Goal: Task Accomplishment & Management: Use online tool/utility

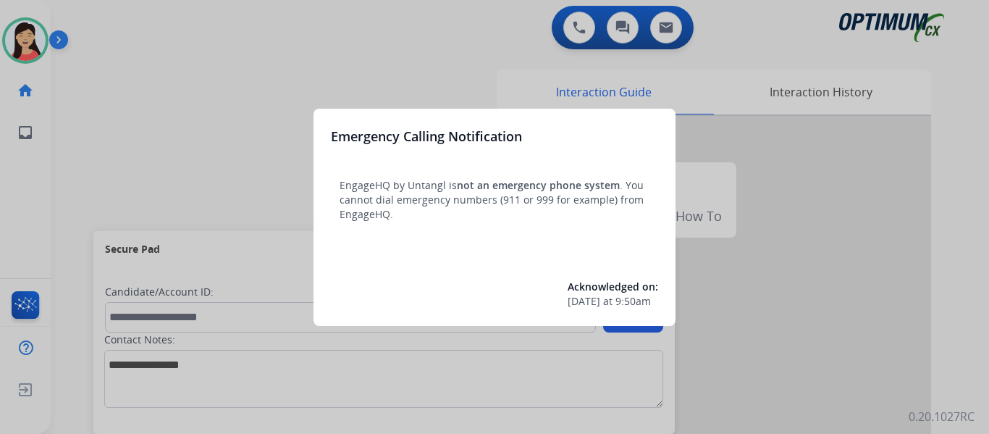
click at [122, 132] on div at bounding box center [494, 217] width 989 height 434
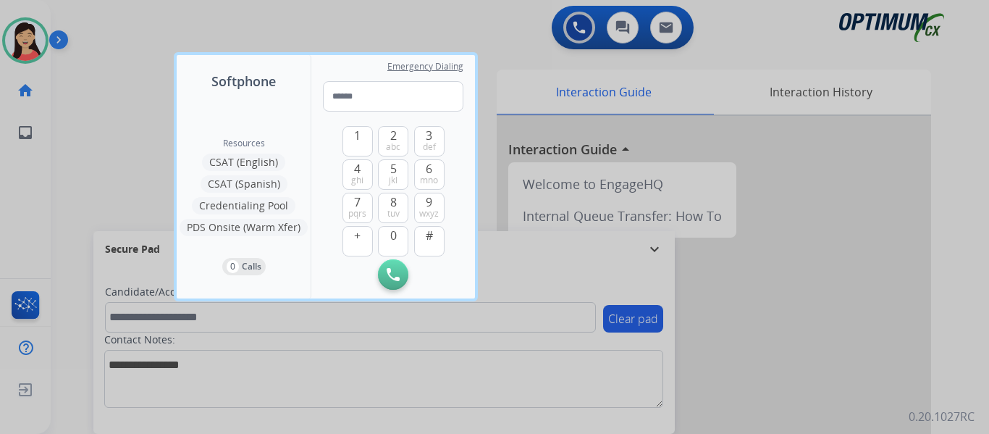
click at [122, 132] on div at bounding box center [494, 217] width 989 height 434
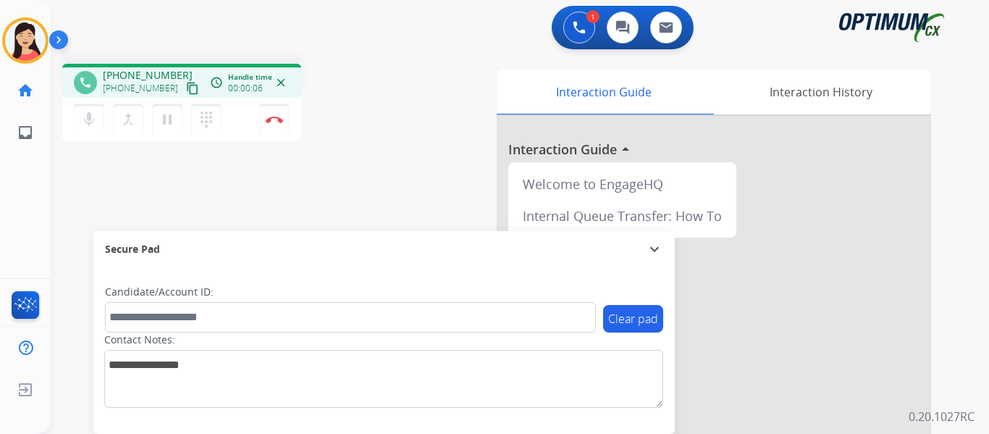
click at [186, 91] on mat-icon "content_copy" at bounding box center [192, 88] width 13 height 13
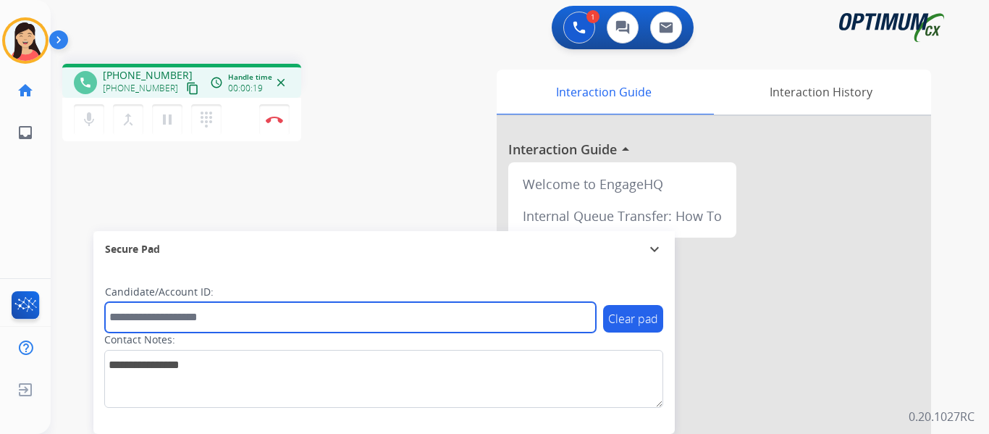
click at [246, 326] on input "text" at bounding box center [350, 317] width 491 height 30
paste input "*******"
type input "*******"
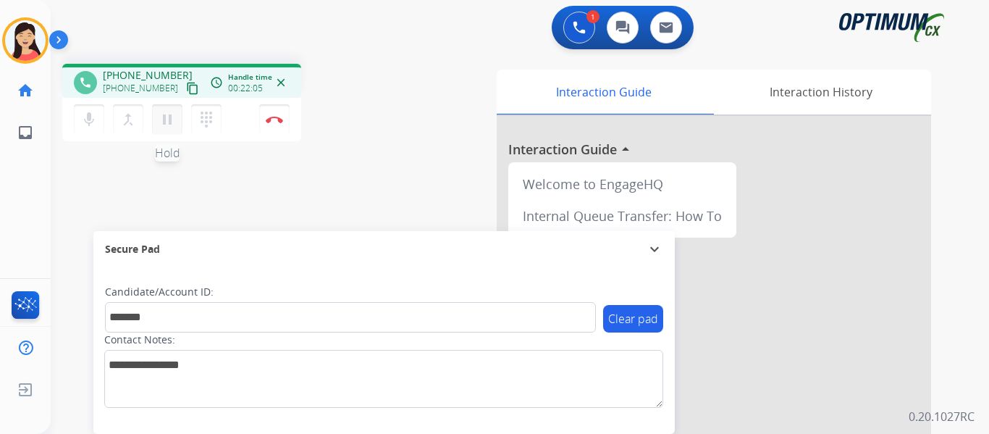
click at [169, 120] on mat-icon "pause" at bounding box center [167, 119] width 17 height 17
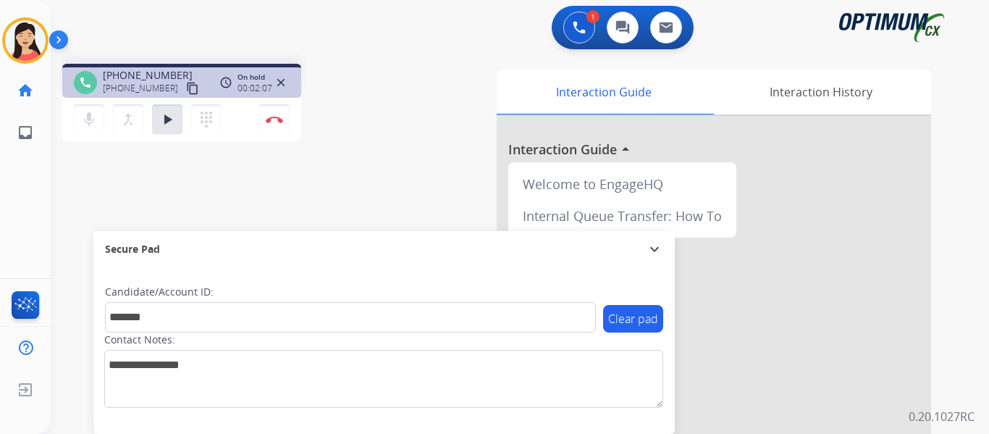
click at [126, 160] on div "phone [PHONE_NUMBER] [PHONE_NUMBER] content_copy access_time Call metrics Queue…" at bounding box center [503, 354] width 904 height 604
click at [172, 119] on mat-icon "play_arrow" at bounding box center [167, 119] width 17 height 17
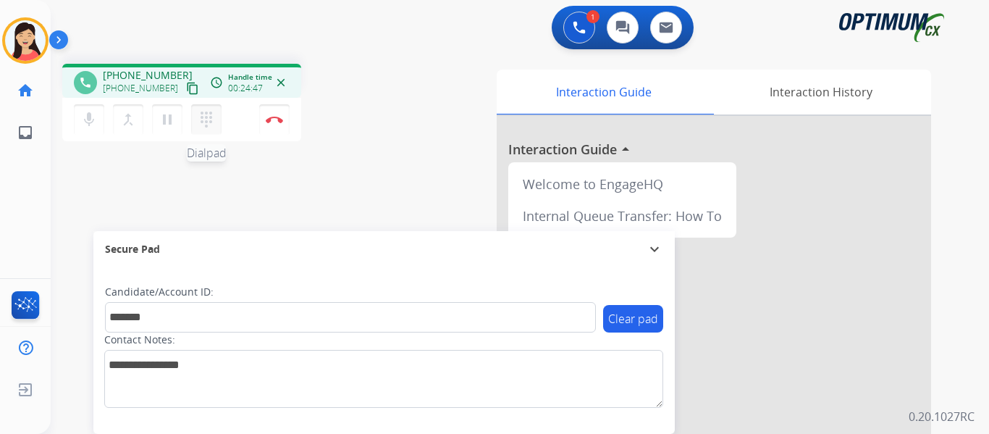
click at [204, 118] on mat-icon "dialpad" at bounding box center [206, 119] width 17 height 17
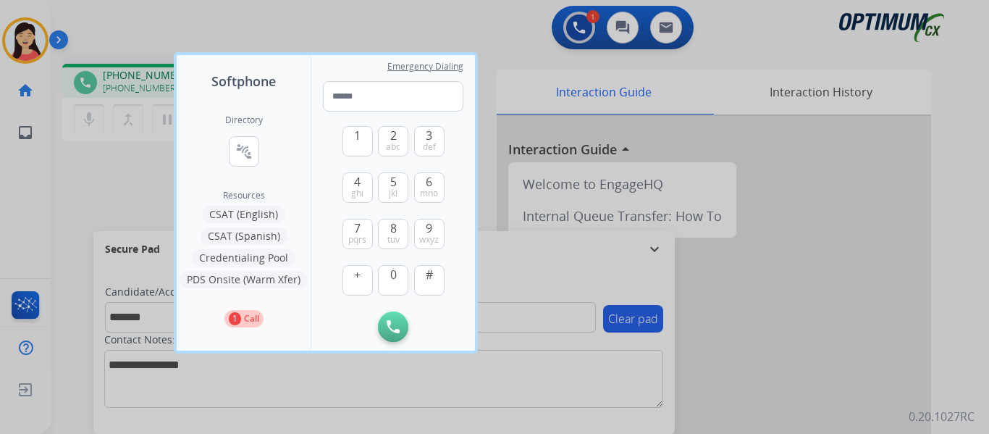
click at [238, 278] on button "PDS Onsite (Warm Xfer)" at bounding box center [244, 279] width 128 height 17
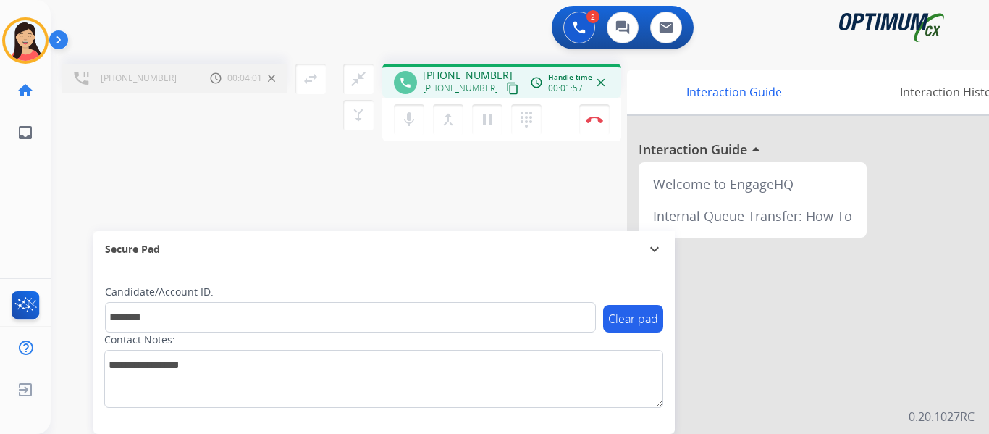
click at [106, 169] on div "[PHONE_NUMBER] Call metrics Hold 00:04:01 00:04:01 swap_horiz Break voice bridg…" at bounding box center [503, 354] width 904 height 604
click at [445, 114] on mat-icon "merge_type" at bounding box center [448, 119] width 17 height 17
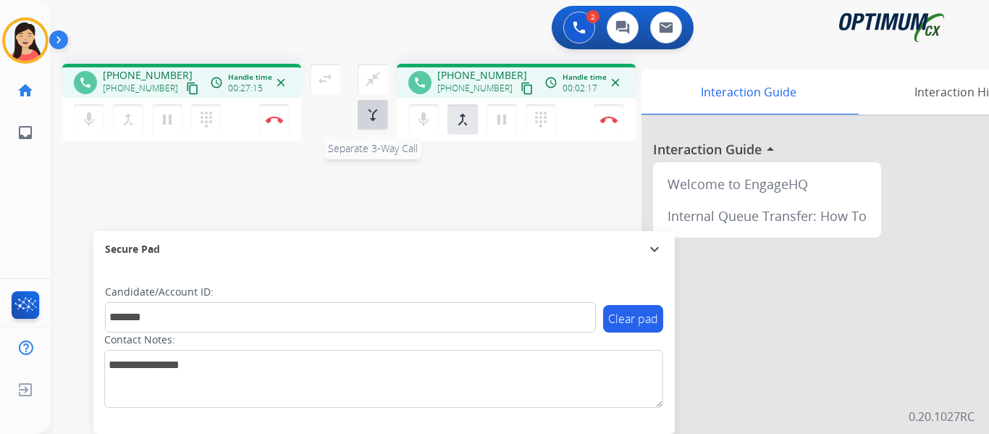
click at [375, 117] on mat-icon "merge_type" at bounding box center [372, 114] width 17 height 17
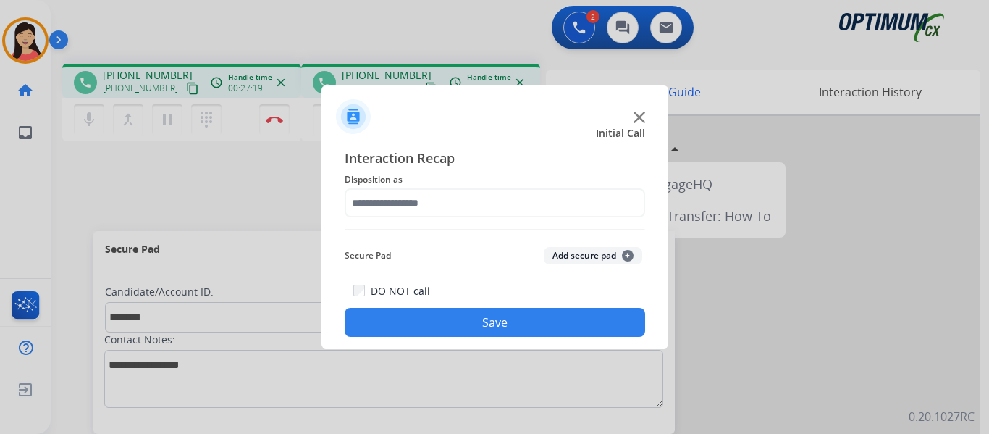
click at [576, 249] on button "Add secure pad +" at bounding box center [593, 255] width 98 height 17
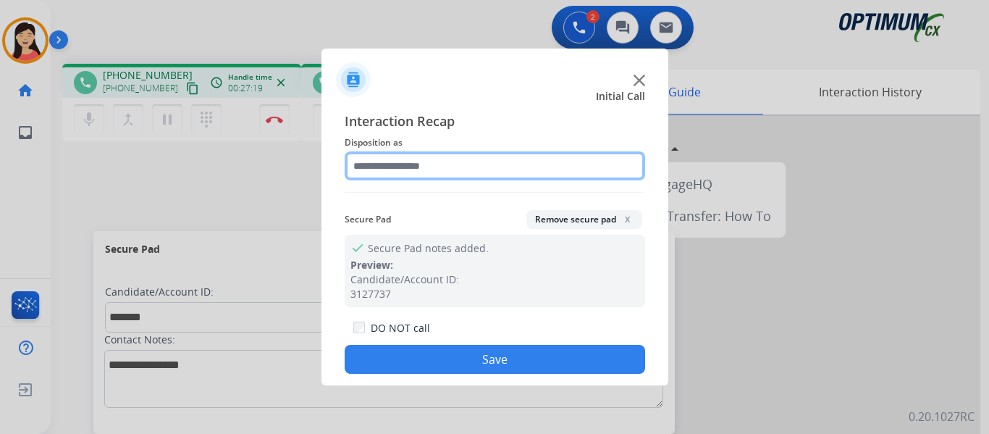
click at [456, 175] on input "text" at bounding box center [495, 165] width 301 height 29
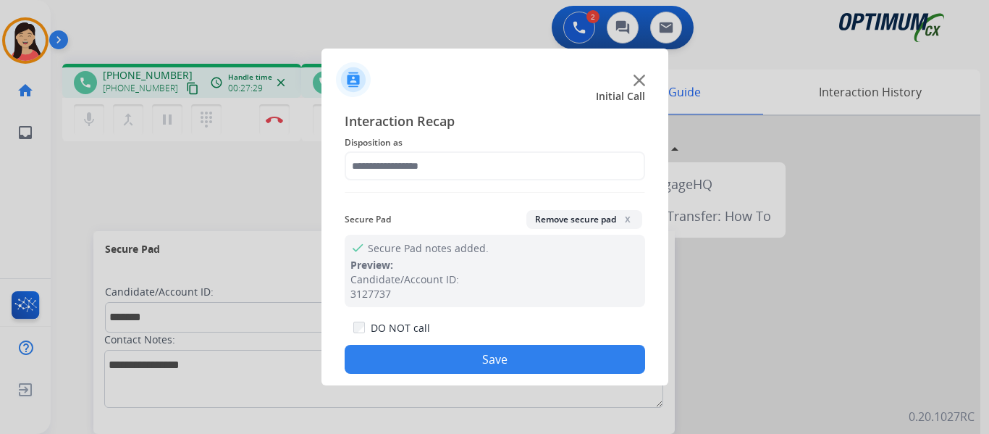
click at [140, 185] on div at bounding box center [494, 217] width 989 height 434
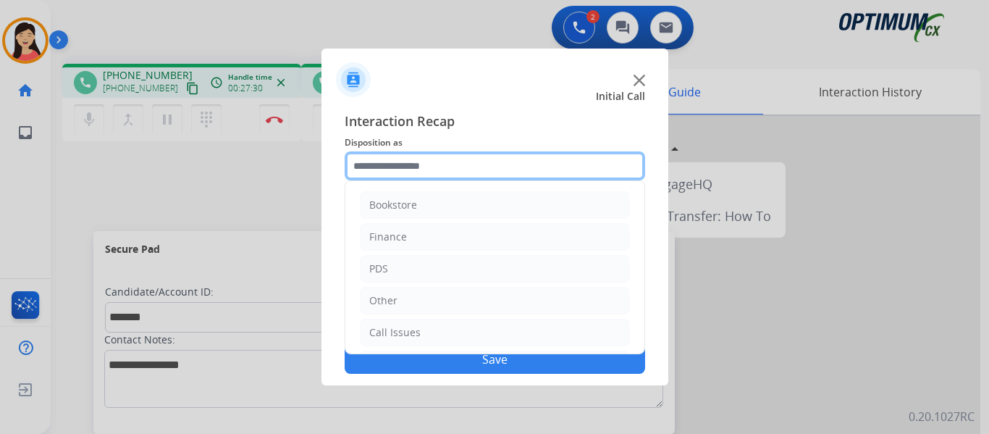
click at [471, 167] on input "text" at bounding box center [495, 165] width 301 height 29
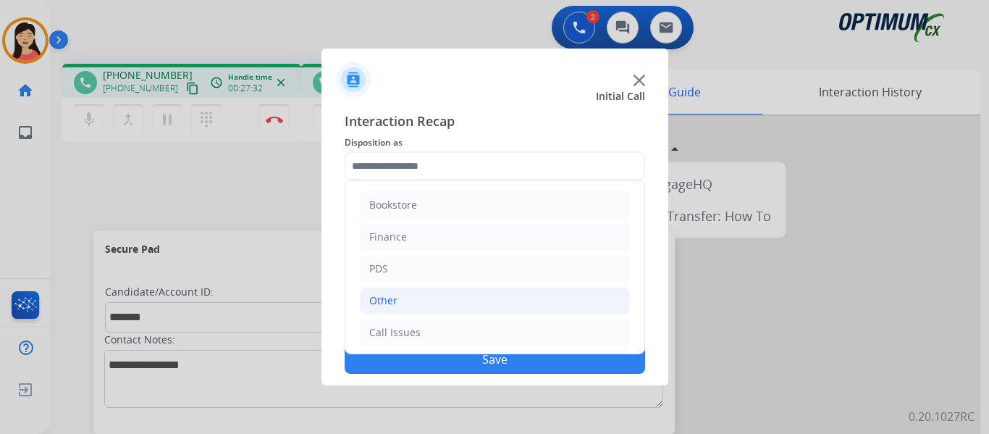
click at [427, 305] on li "Other" at bounding box center [495, 301] width 270 height 28
click at [409, 299] on li "Other" at bounding box center [495, 301] width 270 height 28
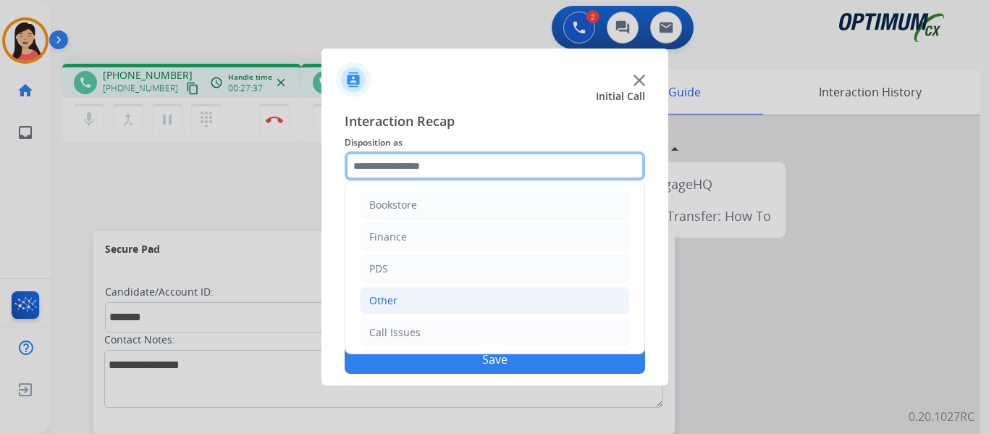
scroll to position [98, 0]
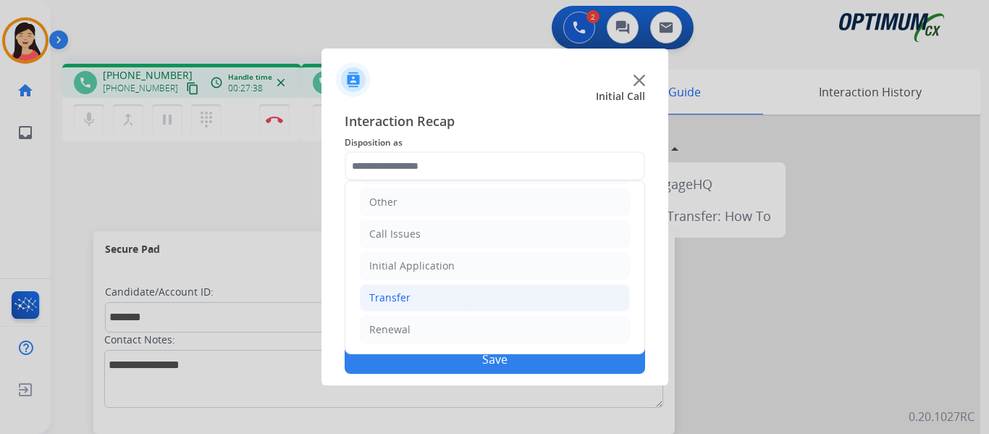
click at [433, 301] on li "Transfer" at bounding box center [495, 298] width 270 height 28
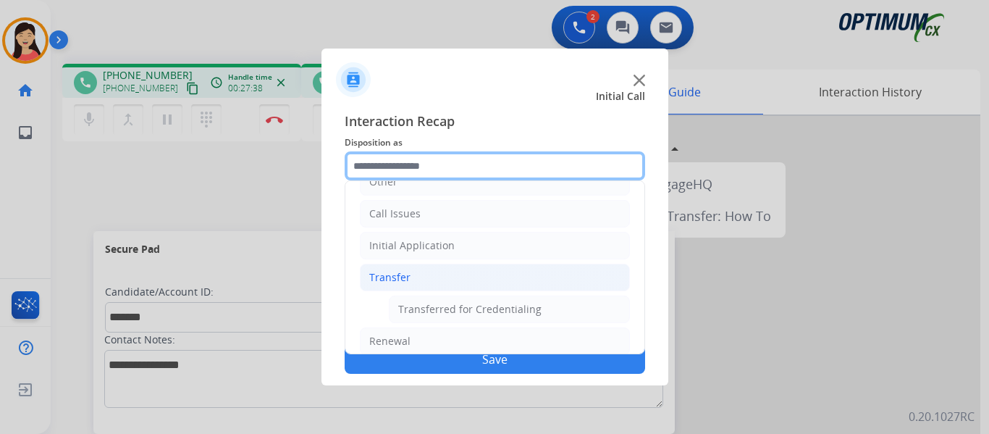
scroll to position [130, 0]
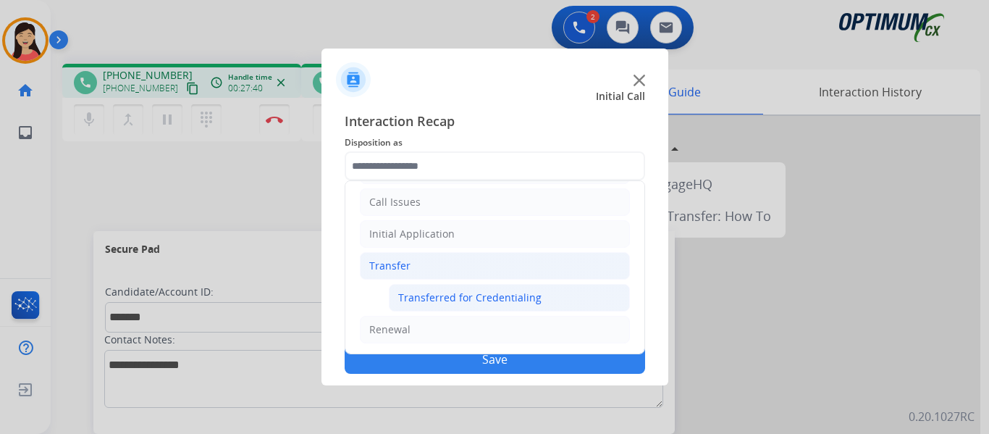
click at [454, 296] on div "Transferred for Credentialing" at bounding box center [469, 297] width 143 height 14
type input "**********"
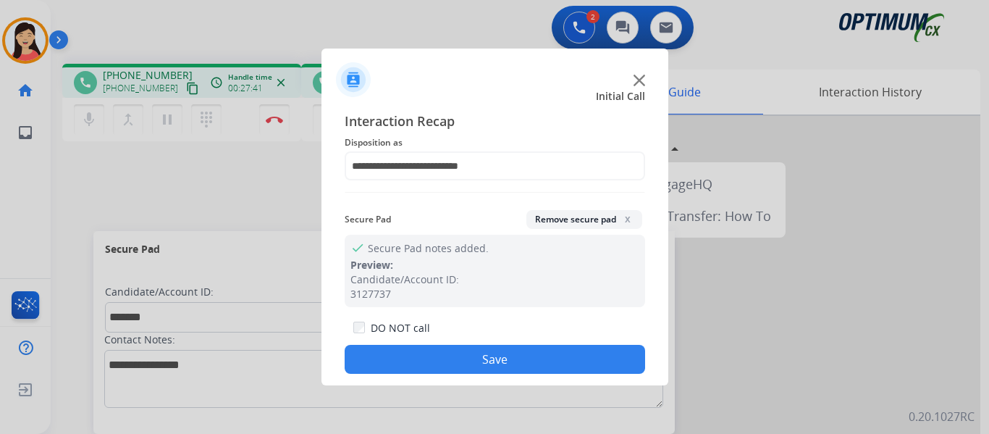
click at [511, 355] on button "Save" at bounding box center [495, 359] width 301 height 29
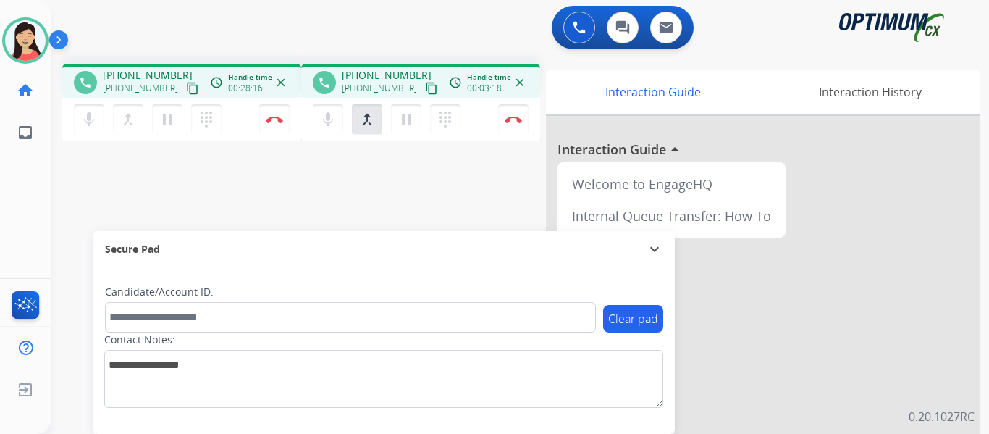
click at [79, 211] on div "phone [PHONE_NUMBER] [PHONE_NUMBER] content_copy access_time Call metrics Queue…" at bounding box center [503, 354] width 904 height 604
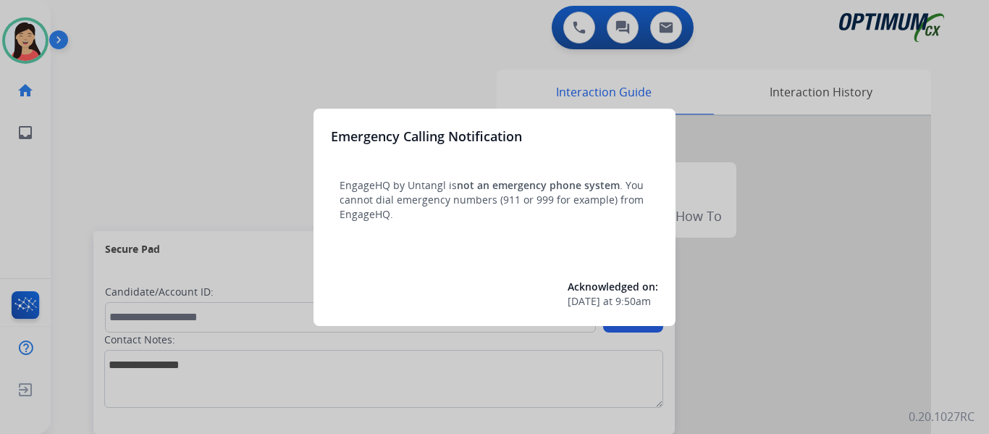
click at [190, 94] on div at bounding box center [494, 217] width 989 height 434
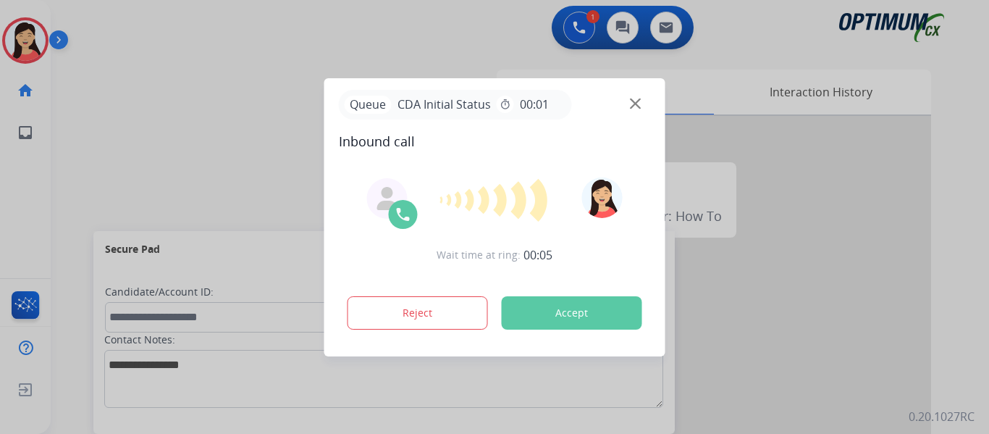
click at [116, 138] on div at bounding box center [494, 217] width 989 height 434
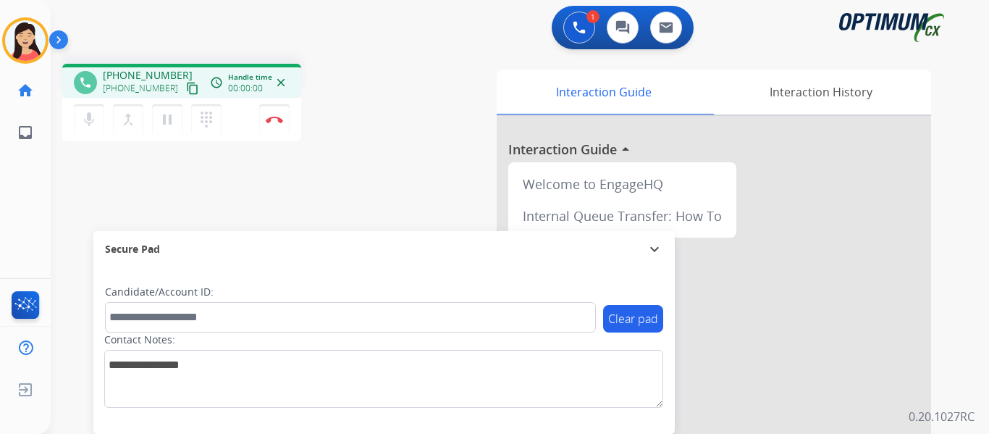
click at [186, 90] on mat-icon "content_copy" at bounding box center [192, 88] width 13 height 13
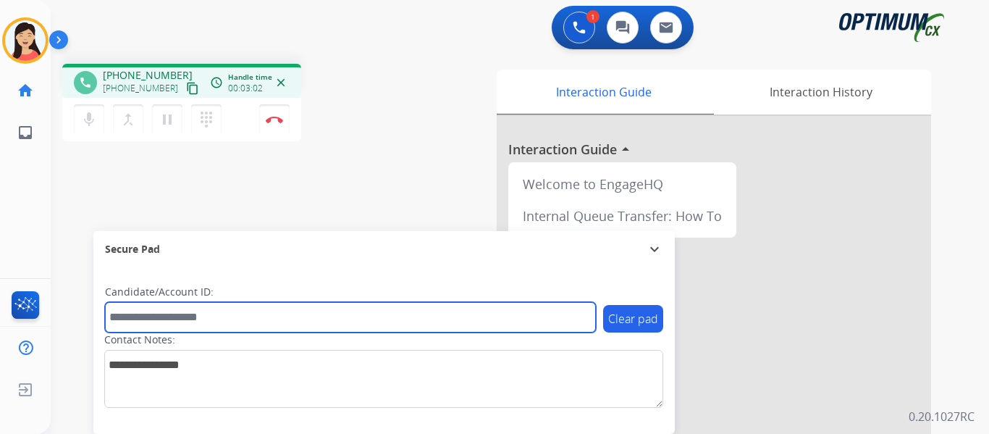
click at [435, 310] on input "text" at bounding box center [350, 317] width 491 height 30
paste input "*******"
type input "*******"
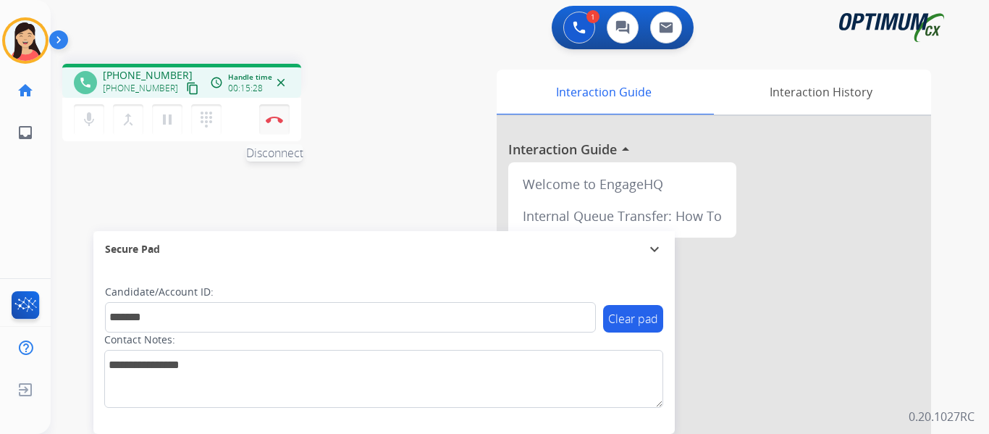
click at [276, 126] on button "Disconnect" at bounding box center [274, 119] width 30 height 30
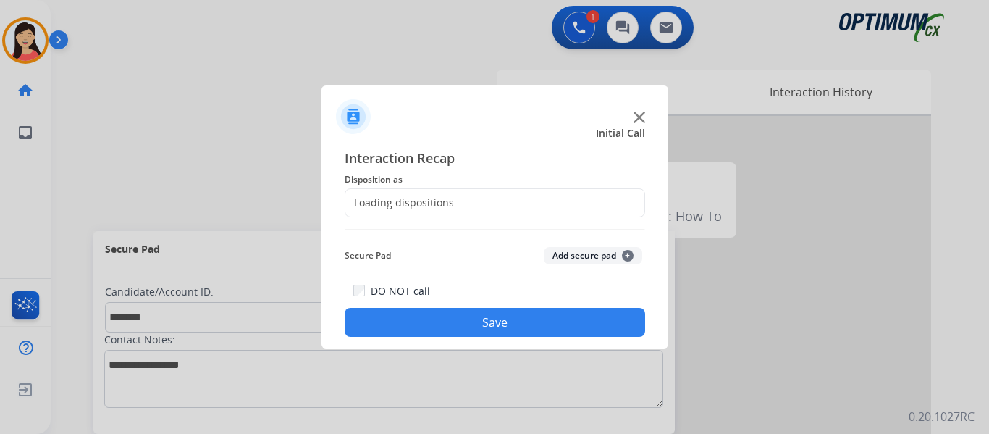
click at [582, 254] on button "Add secure pad +" at bounding box center [593, 255] width 98 height 17
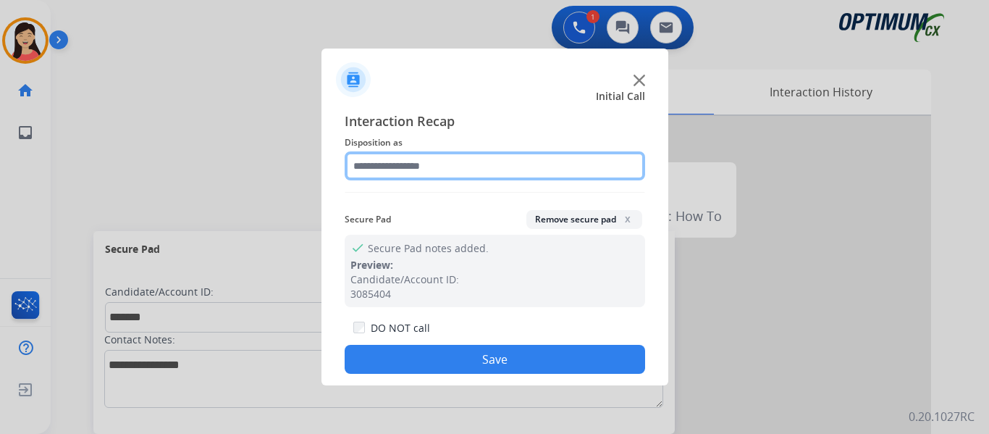
click at [477, 163] on input "text" at bounding box center [495, 165] width 301 height 29
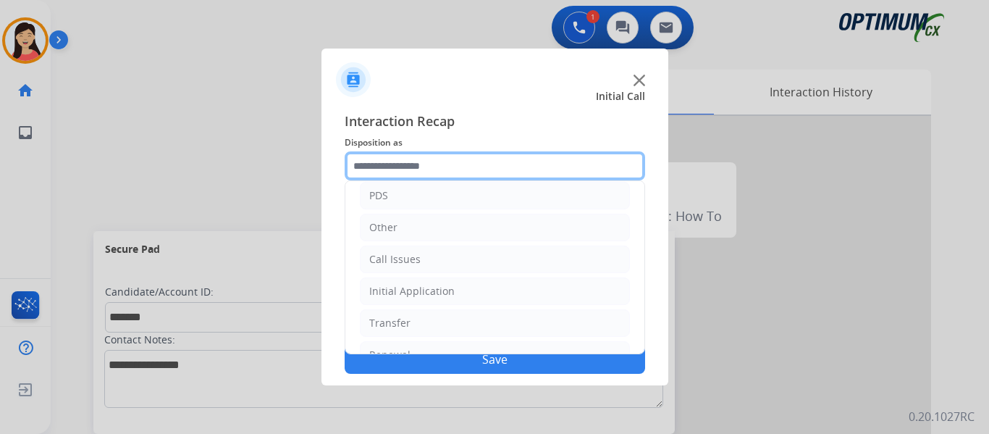
scroll to position [98, 0]
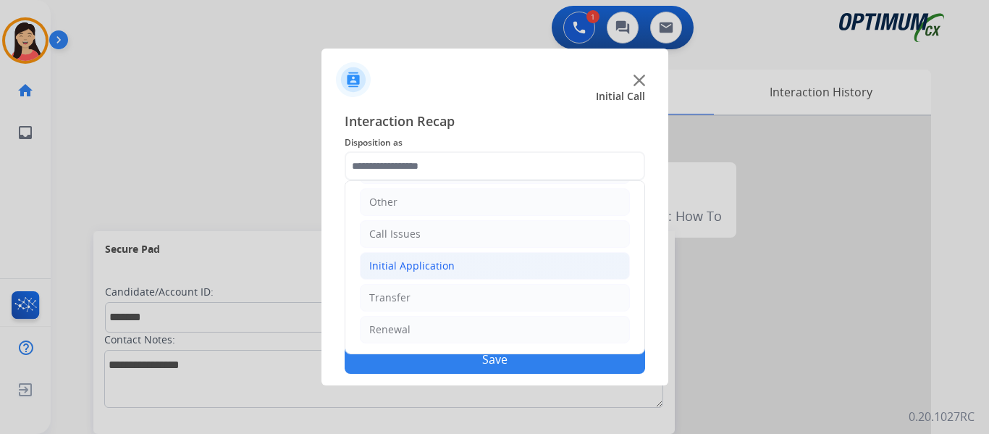
click at [437, 259] on div "Initial Application" at bounding box center [411, 266] width 85 height 14
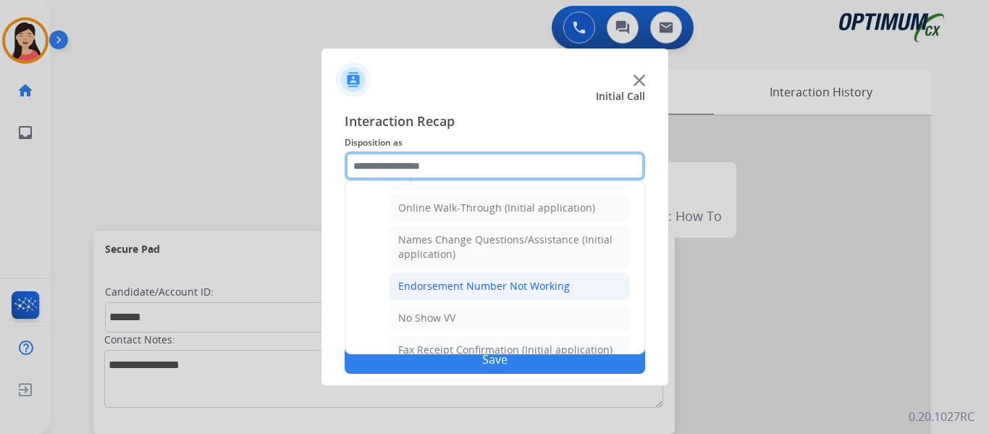
scroll to position [388, 0]
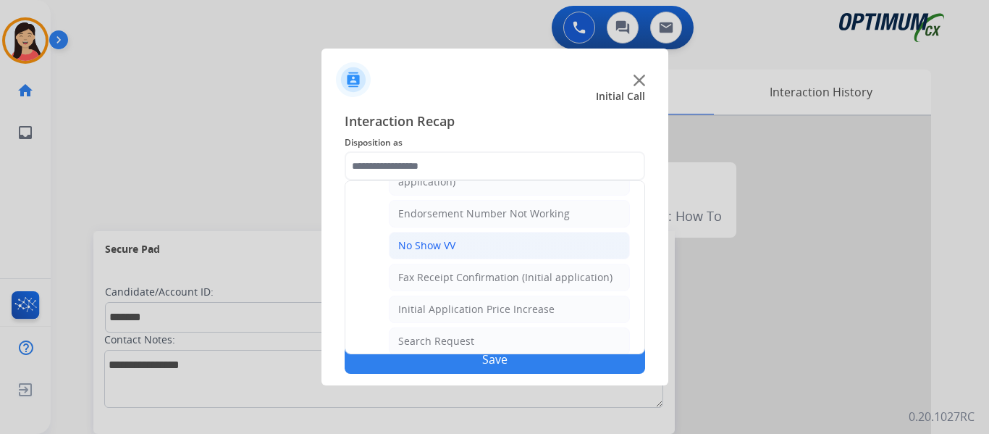
click at [469, 243] on li "No Show VV" at bounding box center [509, 246] width 241 height 28
type input "**********"
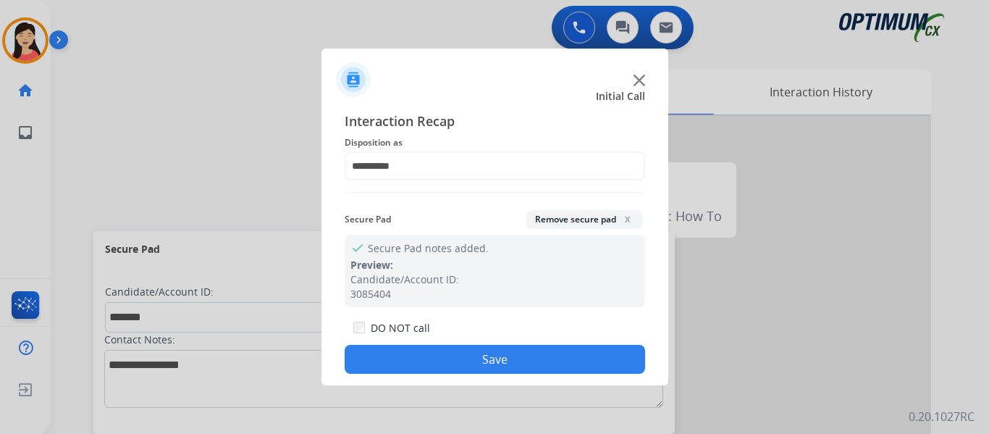
click at [572, 369] on button "Save" at bounding box center [495, 359] width 301 height 29
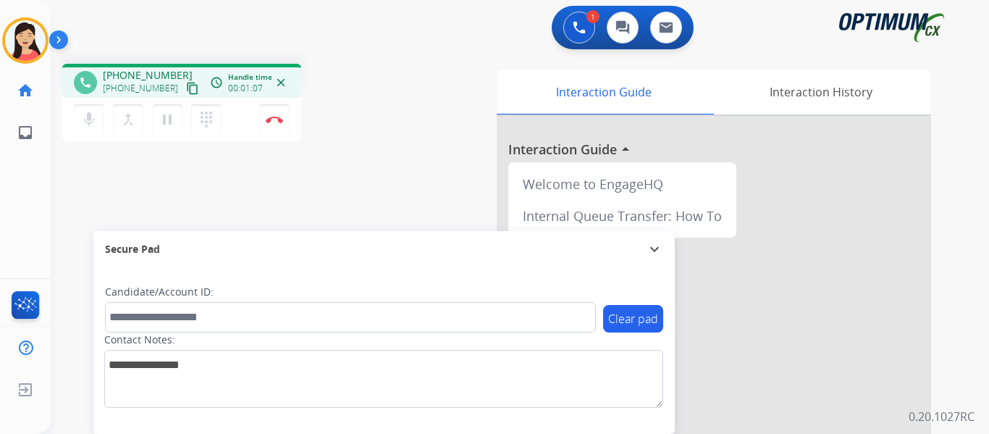
click at [167, 92] on div "+12024259234 content_copy" at bounding box center [152, 88] width 98 height 17
click at [186, 90] on mat-icon "content_copy" at bounding box center [192, 88] width 13 height 13
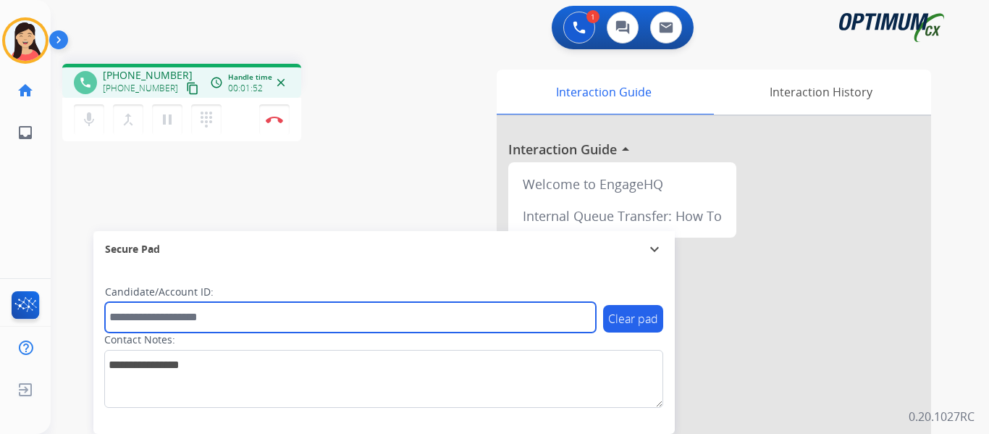
click at [507, 321] on input "text" at bounding box center [350, 317] width 491 height 30
paste input "*******"
type input "*******"
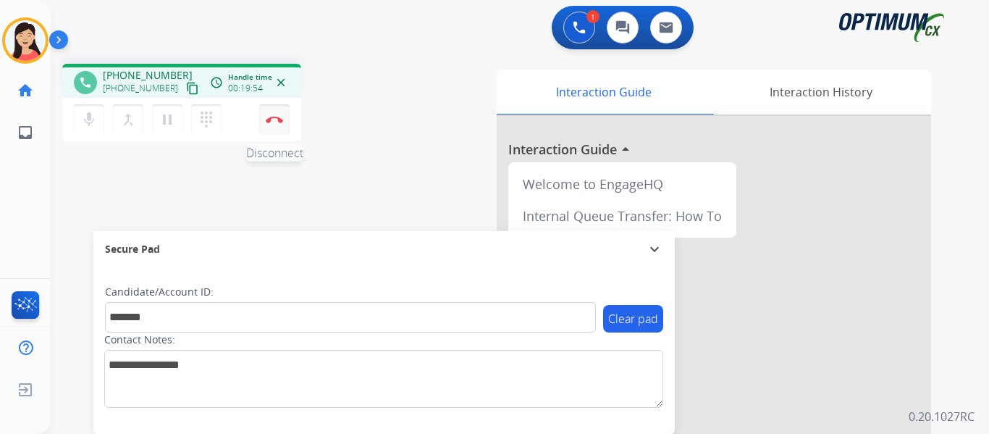
click at [268, 112] on button "Disconnect" at bounding box center [274, 119] width 30 height 30
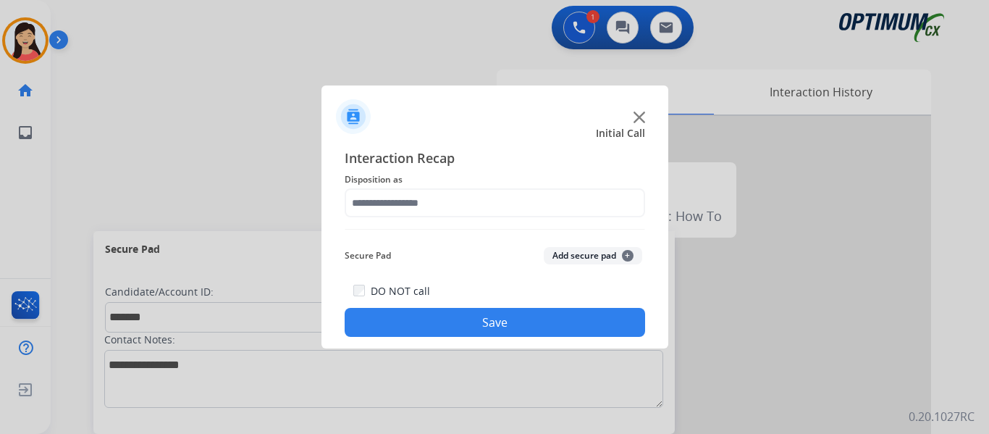
click at [618, 249] on button "Add secure pad +" at bounding box center [593, 255] width 98 height 17
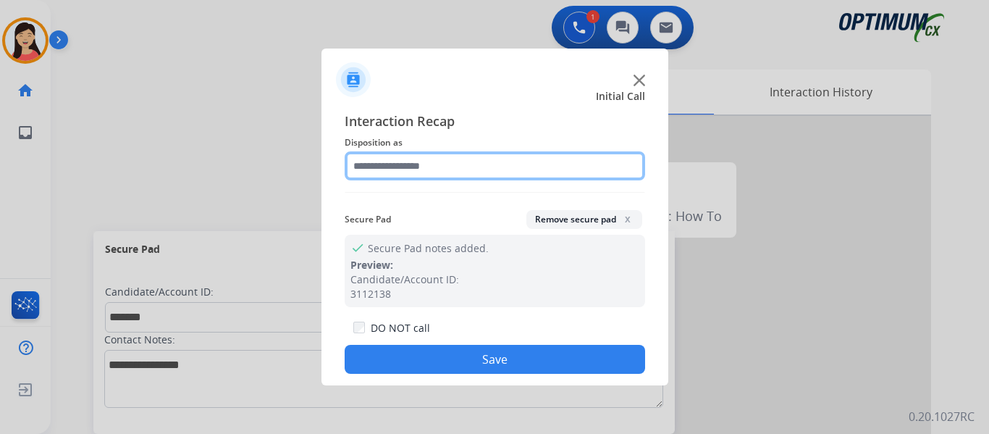
click at [508, 170] on input "text" at bounding box center [495, 165] width 301 height 29
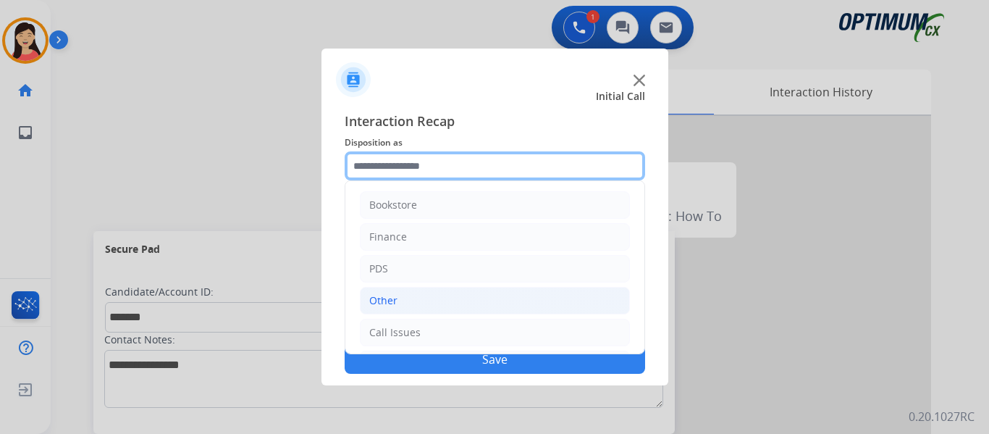
scroll to position [98, 0]
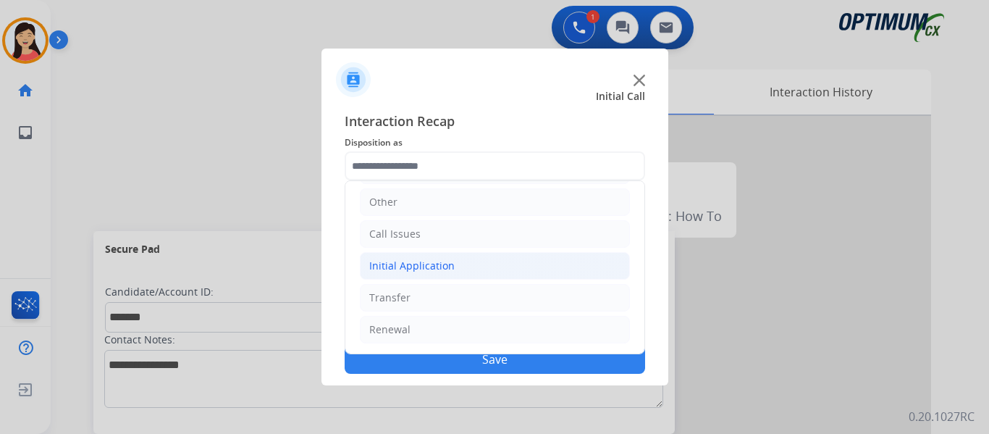
click at [473, 277] on li "Initial Application" at bounding box center [495, 266] width 270 height 28
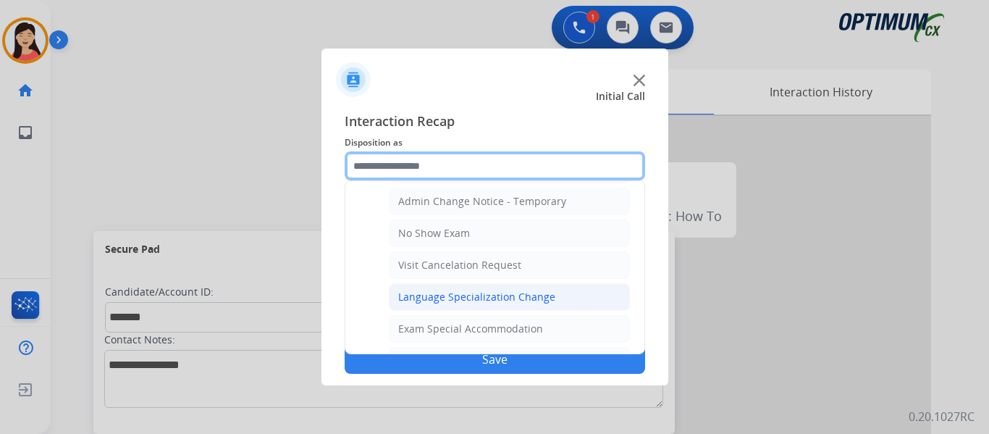
scroll to position [678, 0]
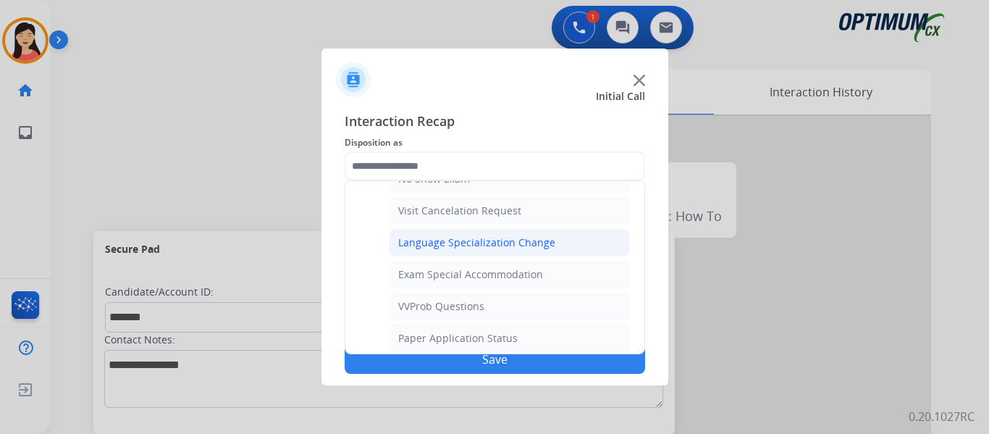
click at [541, 246] on div "Language Specialization Change" at bounding box center [476, 242] width 157 height 14
type input "**********"
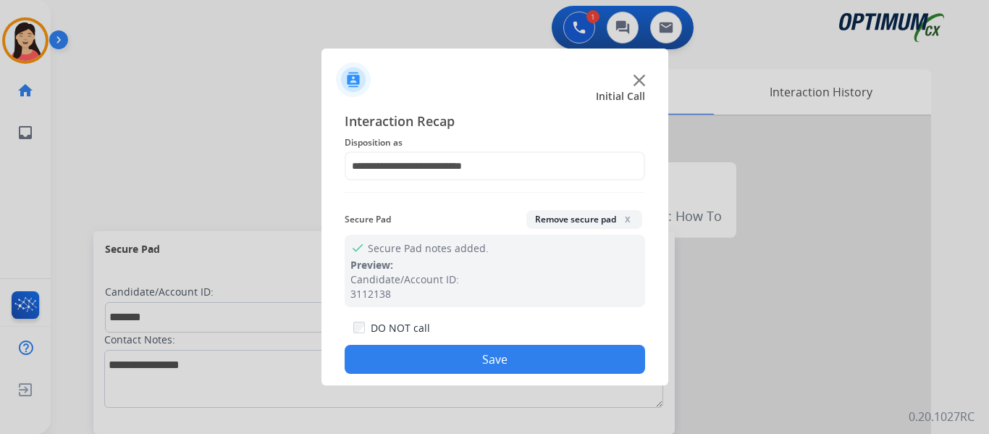
click at [577, 366] on button "Save" at bounding box center [495, 359] width 301 height 29
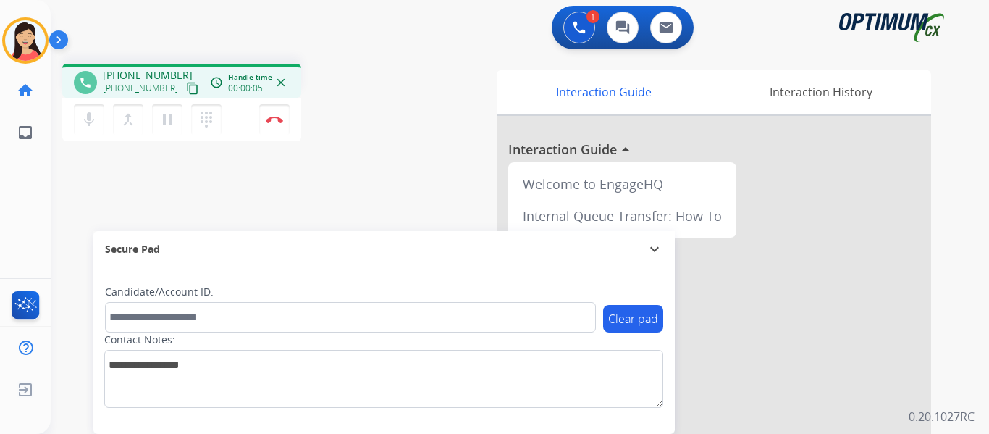
click at [186, 83] on mat-icon "content_copy" at bounding box center [192, 88] width 13 height 13
click at [80, 169] on div "phone +13184232382 +13184232382 content_copy access_time Call metrics Queue 00:…" at bounding box center [503, 354] width 904 height 604
click at [279, 119] on img at bounding box center [274, 119] width 17 height 7
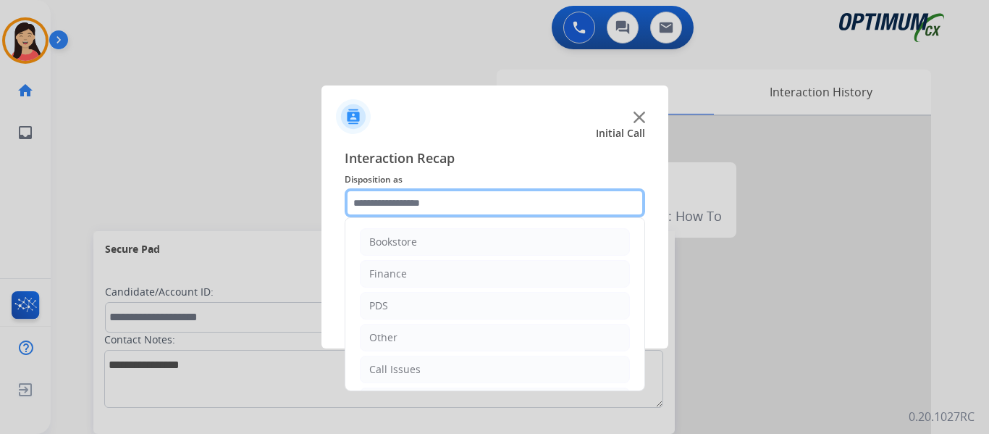
click at [440, 206] on input "text" at bounding box center [495, 202] width 301 height 29
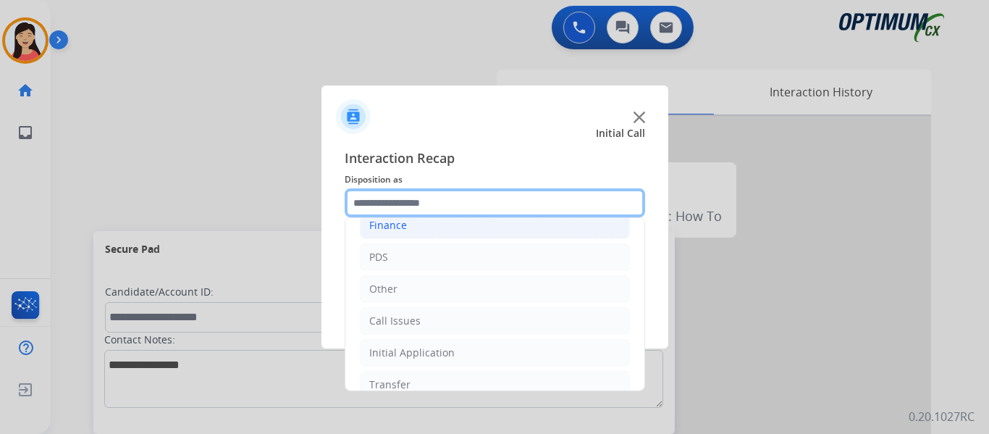
scroll to position [98, 0]
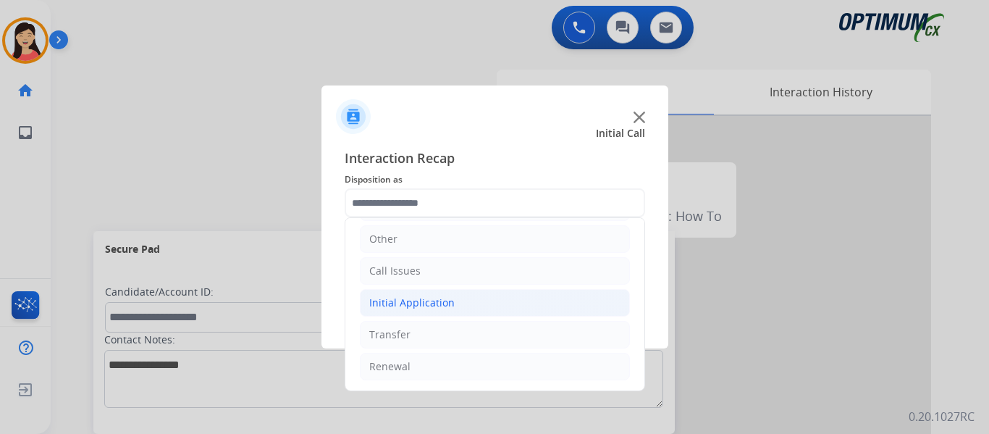
click at [455, 311] on li "Initial Application" at bounding box center [495, 303] width 270 height 28
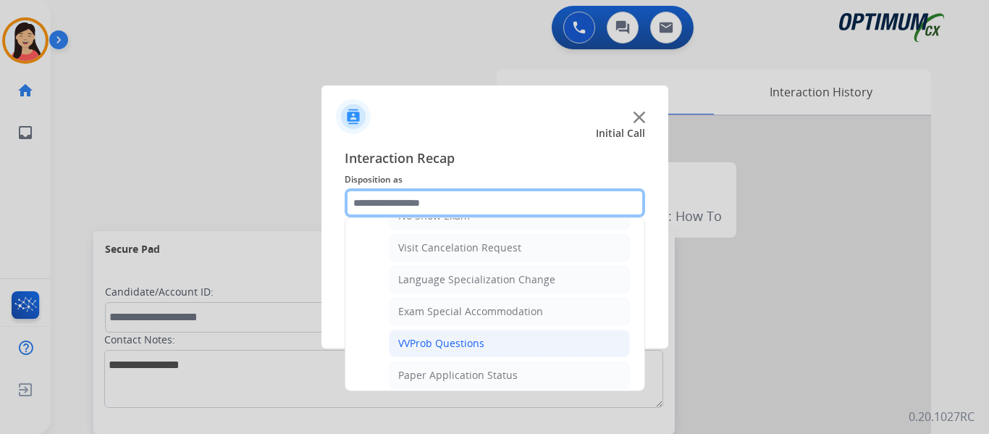
scroll to position [750, 0]
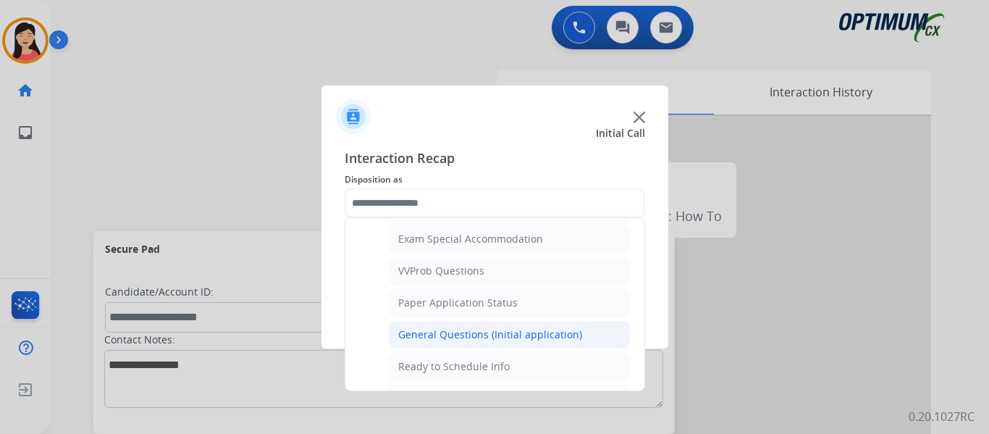
click at [487, 332] on div "General Questions (Initial application)" at bounding box center [490, 334] width 184 height 14
type input "**********"
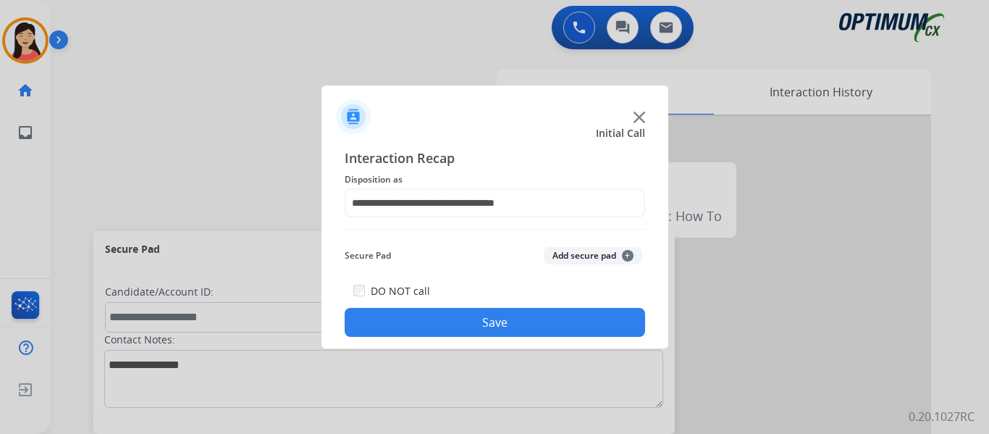
click at [590, 257] on button "Add secure pad +" at bounding box center [593, 255] width 98 height 17
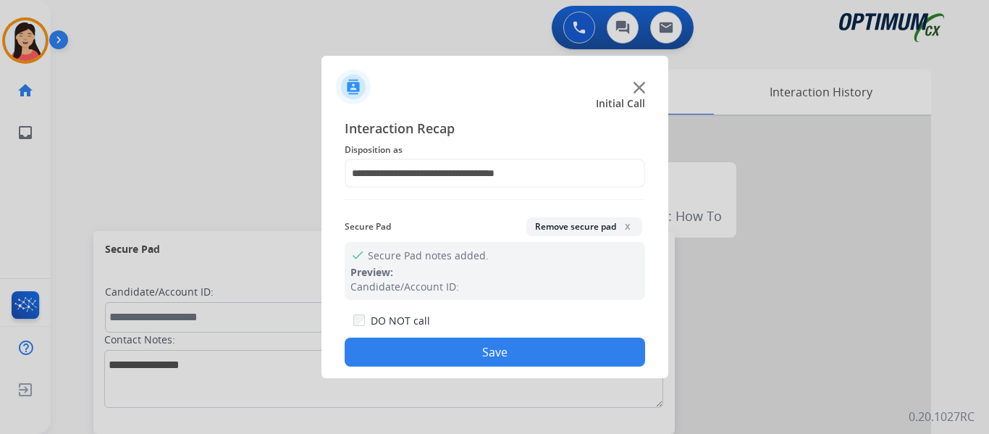
click at [561, 359] on button "Save" at bounding box center [495, 351] width 301 height 29
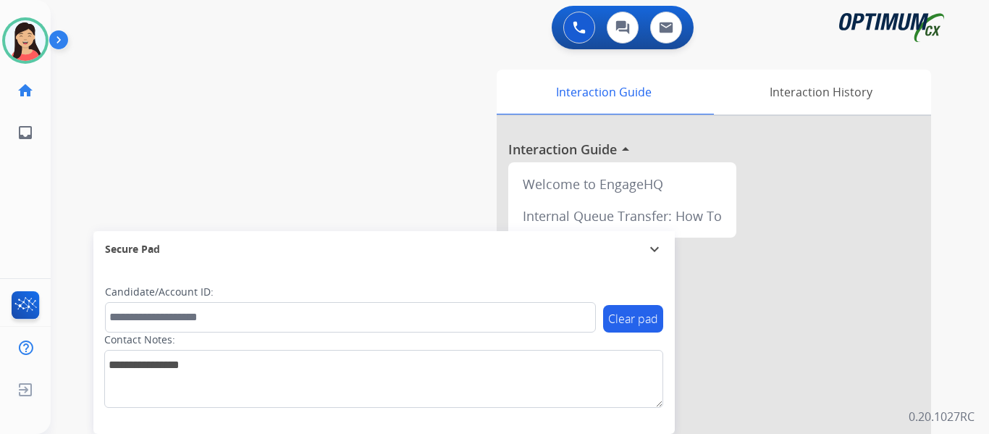
click at [92, 166] on div "swap_horiz Break voice bridge close_fullscreen Connect 3-Way Call merge_type Se…" at bounding box center [503, 354] width 904 height 604
click at [33, 42] on img at bounding box center [25, 40] width 41 height 41
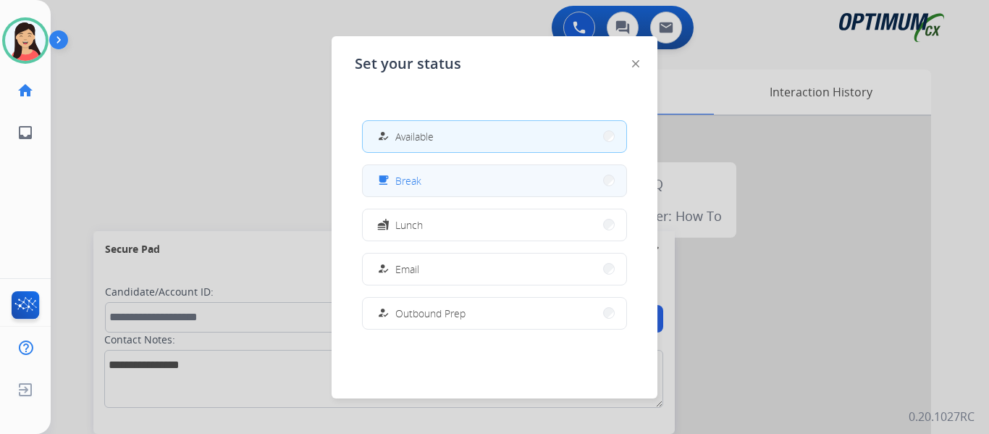
click at [386, 183] on mat-icon "free_breakfast" at bounding box center [383, 181] width 12 height 12
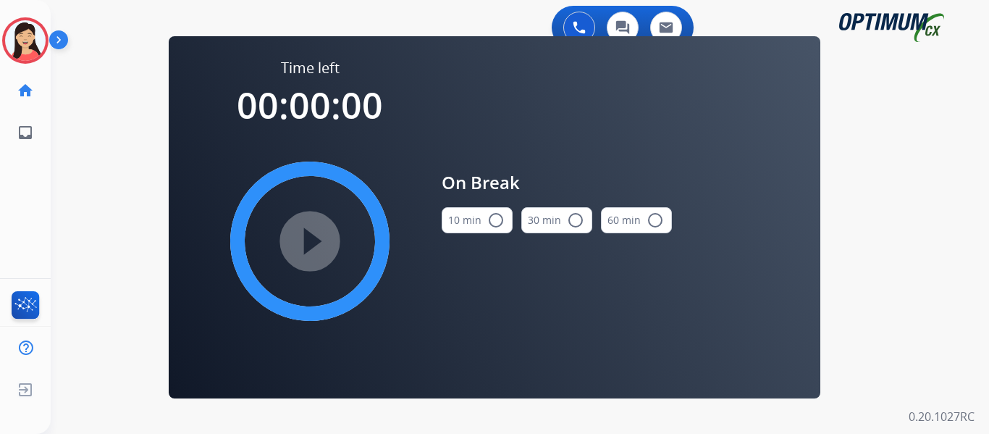
click at [465, 217] on button "10 min radio_button_unchecked" at bounding box center [477, 220] width 71 height 26
click at [319, 234] on mat-icon "play_circle_filled" at bounding box center [309, 240] width 17 height 17
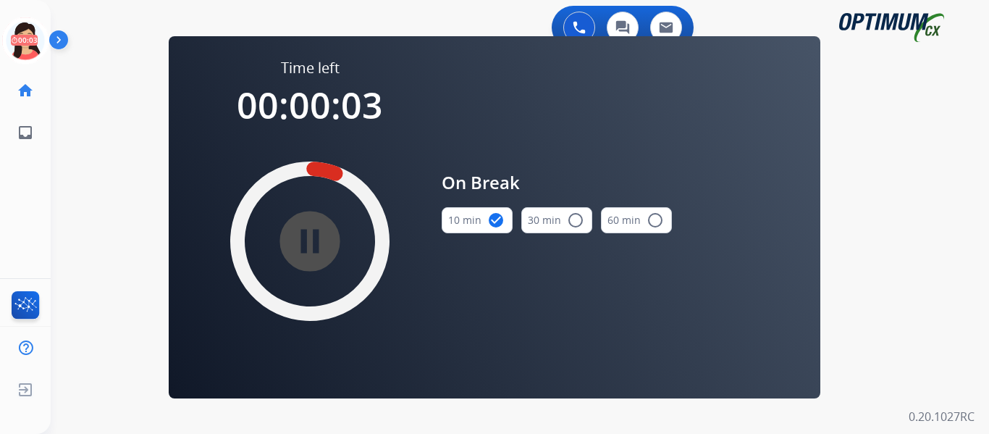
drag, startPoint x: 27, startPoint y: 33, endPoint x: 54, endPoint y: 47, distance: 30.5
click at [27, 33] on icon at bounding box center [25, 40] width 47 height 47
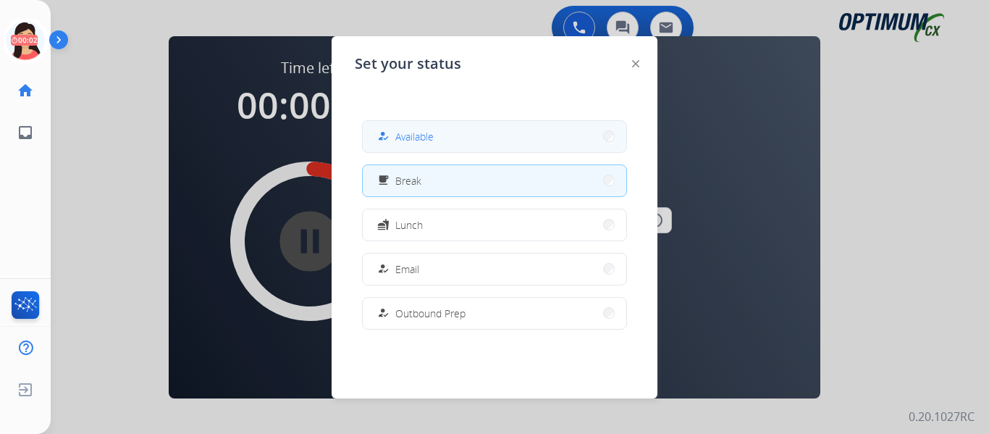
click at [447, 140] on button "how_to_reg Available" at bounding box center [495, 136] width 264 height 31
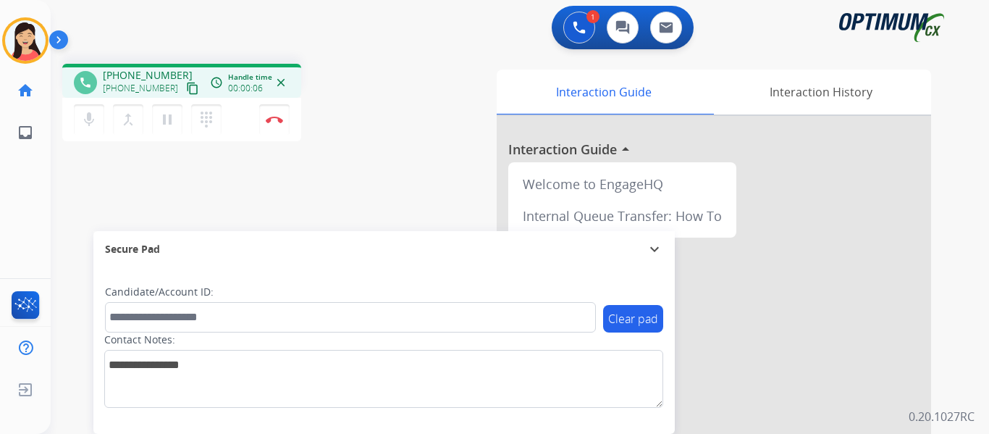
click at [186, 92] on mat-icon "content_copy" at bounding box center [192, 88] width 13 height 13
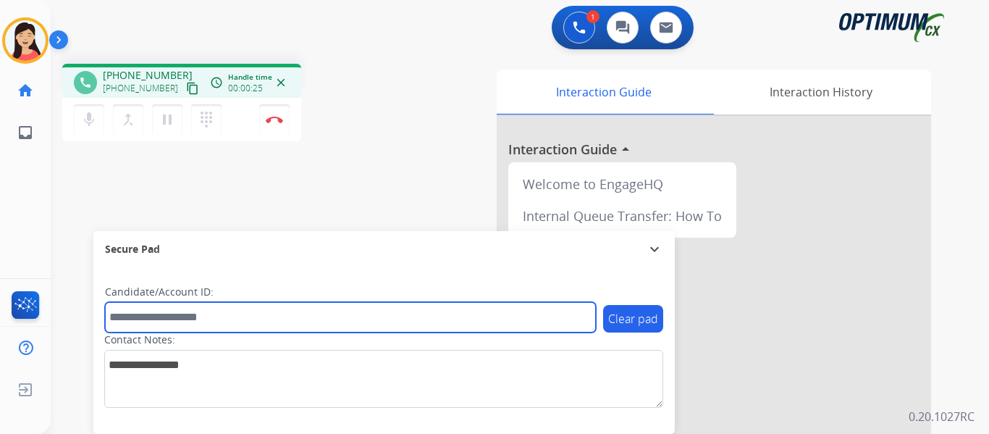
drag, startPoint x: 330, startPoint y: 317, endPoint x: 416, endPoint y: 356, distance: 94.0
click at [330, 317] on input "text" at bounding box center [350, 317] width 491 height 30
paste input "*********"
type input "*********"
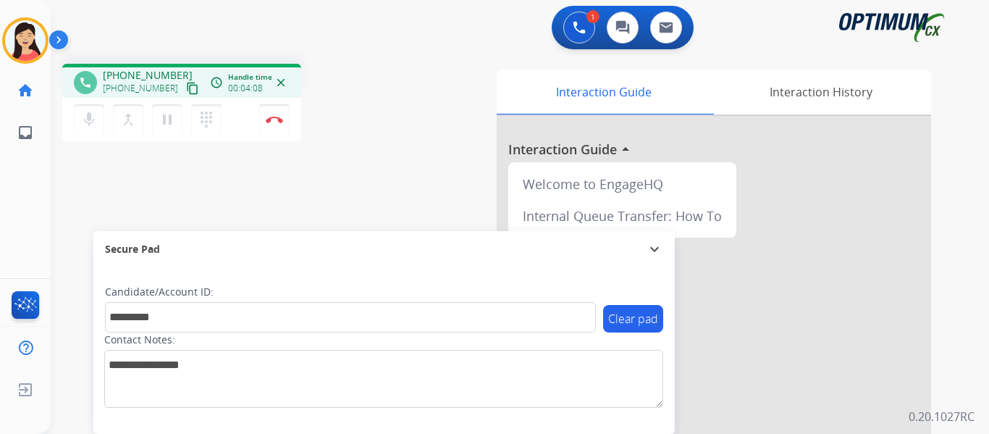
drag, startPoint x: 274, startPoint y: 118, endPoint x: 561, endPoint y: 403, distance: 404.6
click at [274, 118] on img at bounding box center [274, 119] width 17 height 7
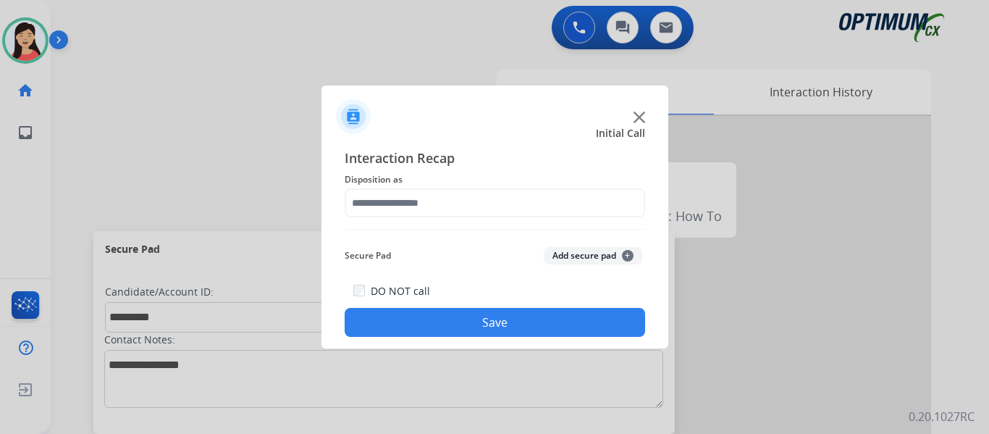
click at [560, 261] on button "Add secure pad +" at bounding box center [593, 255] width 98 height 17
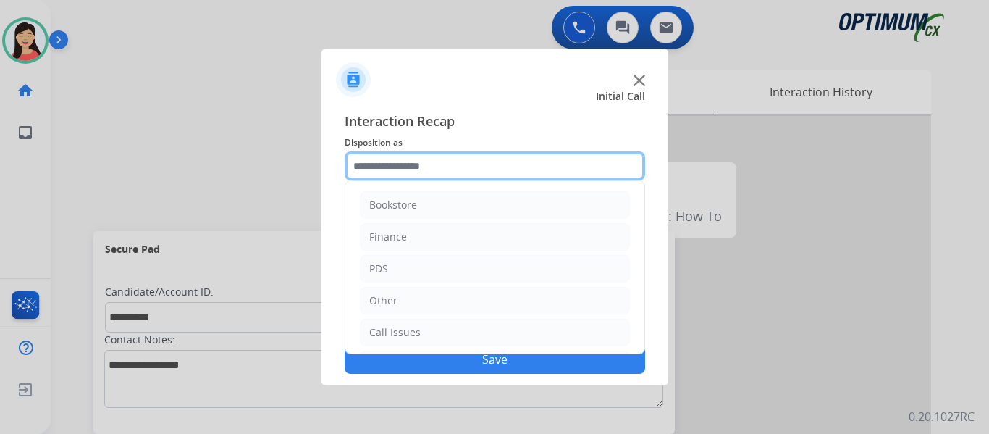
click at [424, 156] on input "text" at bounding box center [495, 165] width 301 height 29
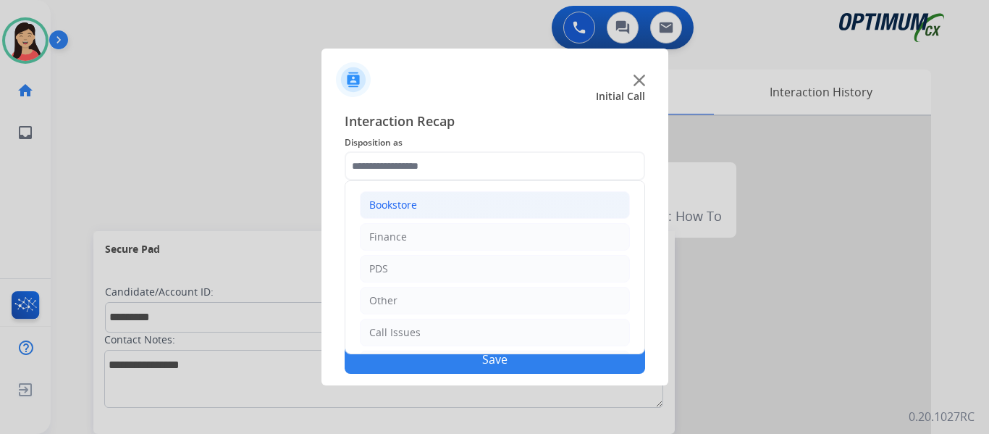
click at [402, 199] on div "Bookstore" at bounding box center [393, 205] width 48 height 14
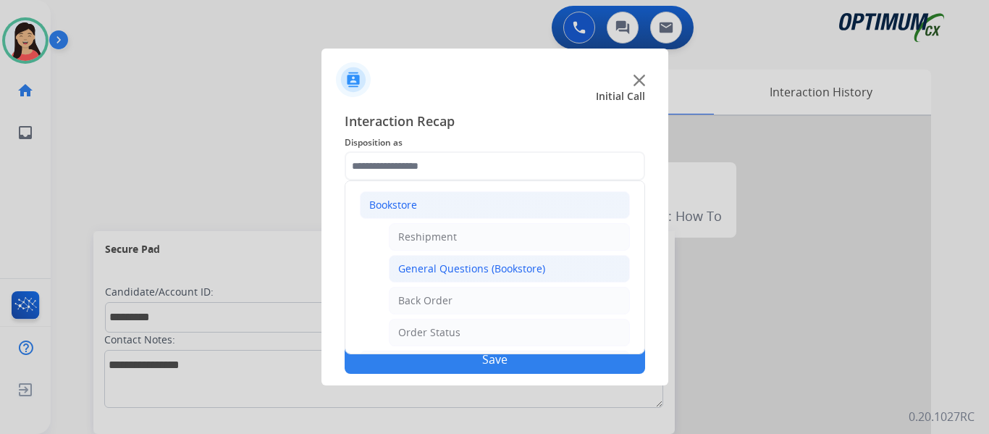
click at [456, 271] on div "General Questions (Bookstore)" at bounding box center [471, 268] width 147 height 14
type input "**********"
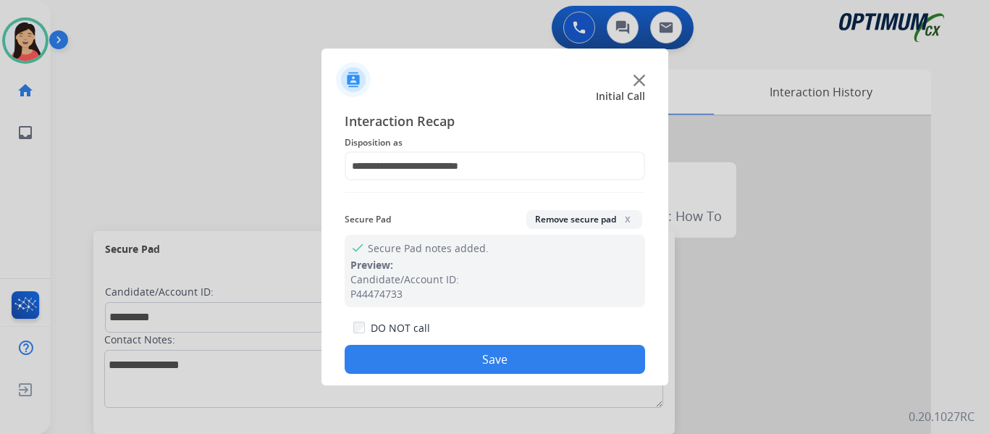
click at [513, 357] on button "Save" at bounding box center [495, 359] width 301 height 29
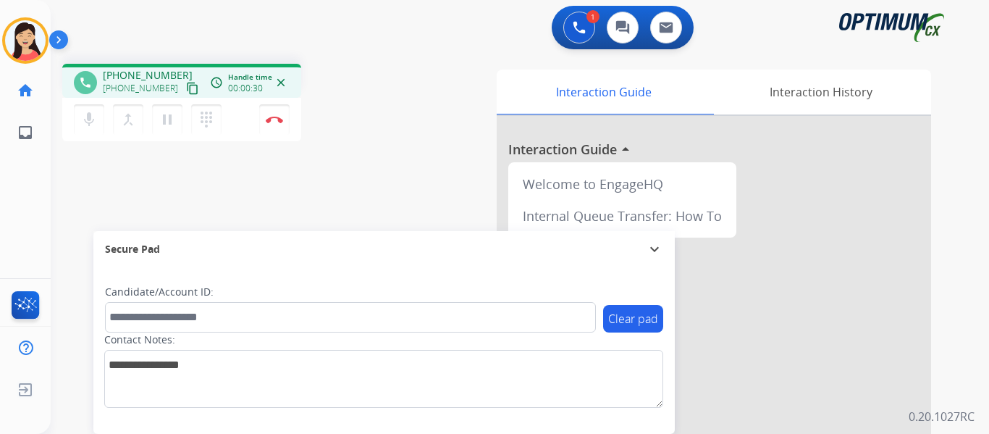
click at [186, 83] on mat-icon "content_copy" at bounding box center [192, 88] width 13 height 13
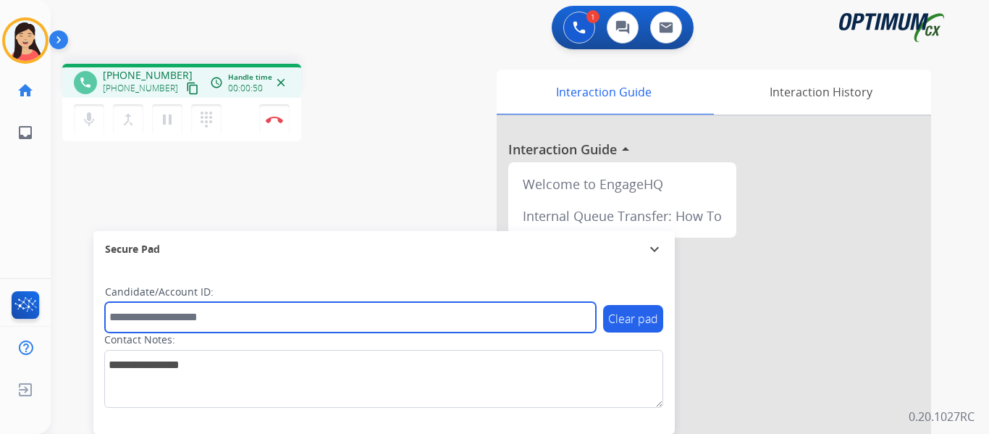
click at [451, 327] on input "text" at bounding box center [350, 317] width 491 height 30
paste input "*******"
type input "*******"
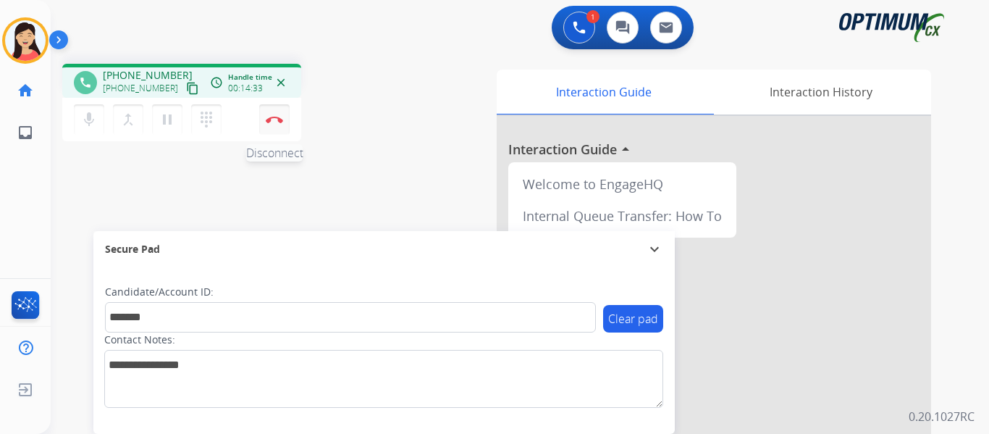
click at [276, 119] on img at bounding box center [274, 119] width 17 height 7
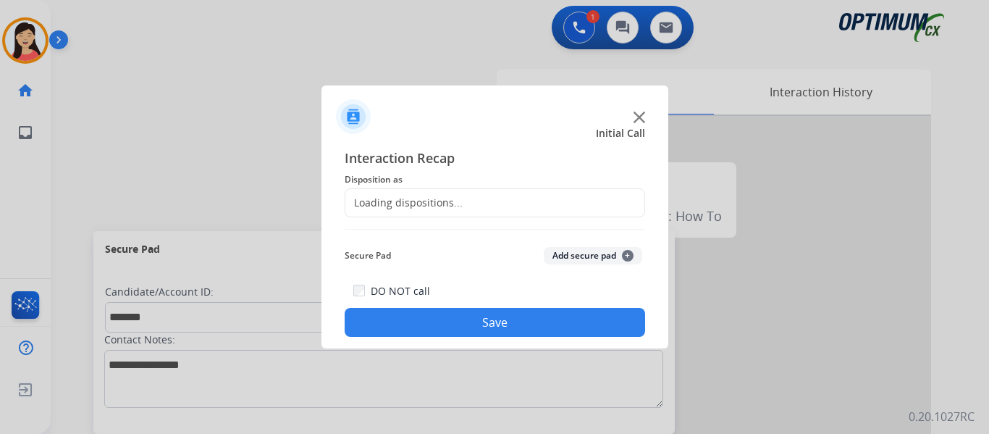
click at [570, 253] on button "Add secure pad +" at bounding box center [593, 255] width 98 height 17
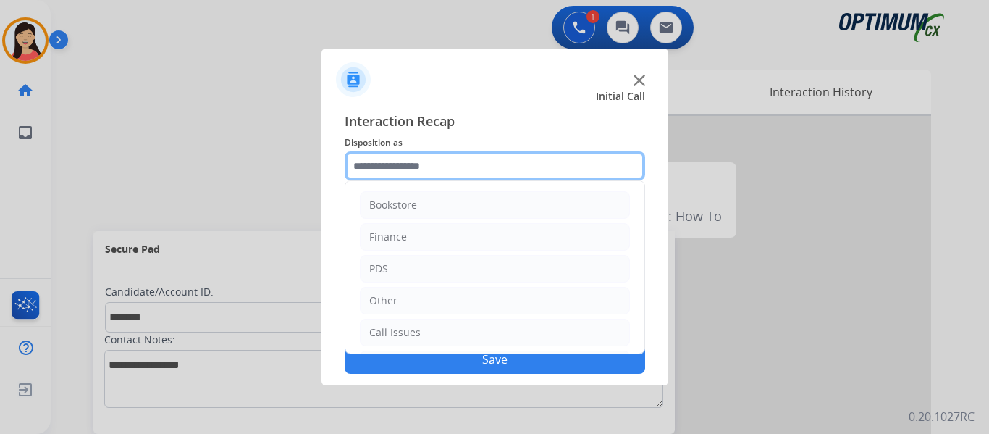
click at [438, 167] on input "text" at bounding box center [495, 165] width 301 height 29
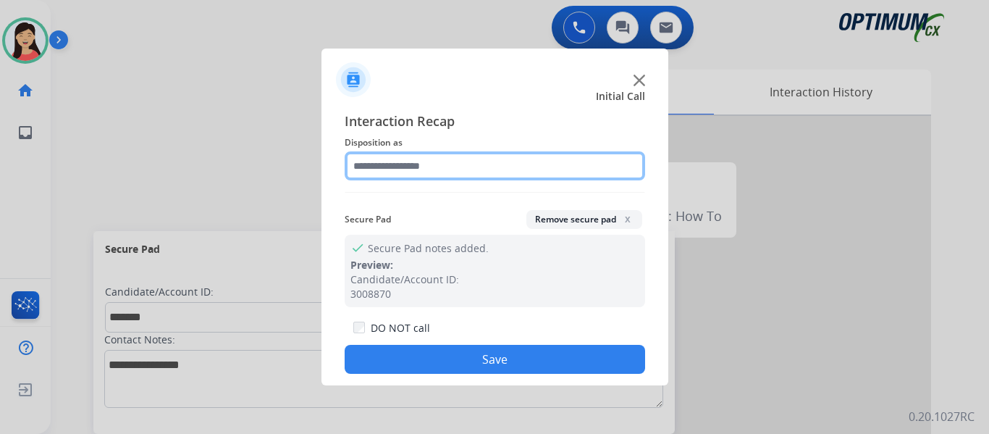
click at [471, 169] on input "text" at bounding box center [495, 165] width 301 height 29
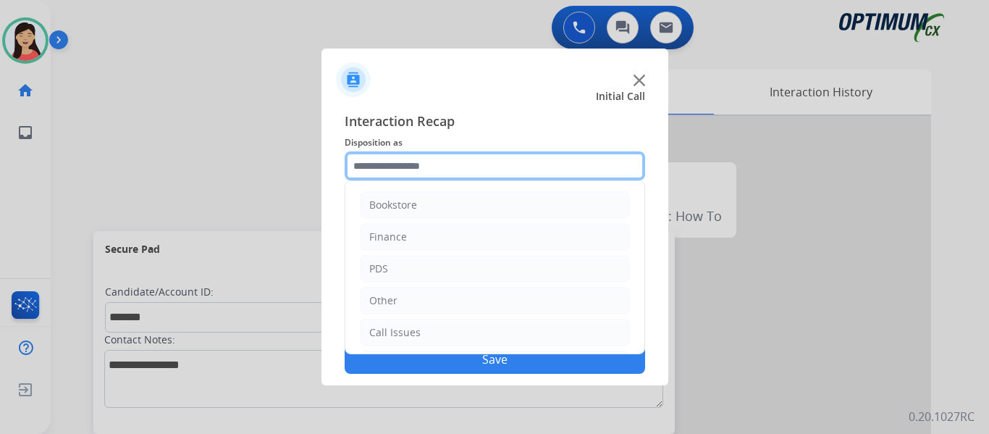
click at [465, 172] on input "text" at bounding box center [495, 165] width 301 height 29
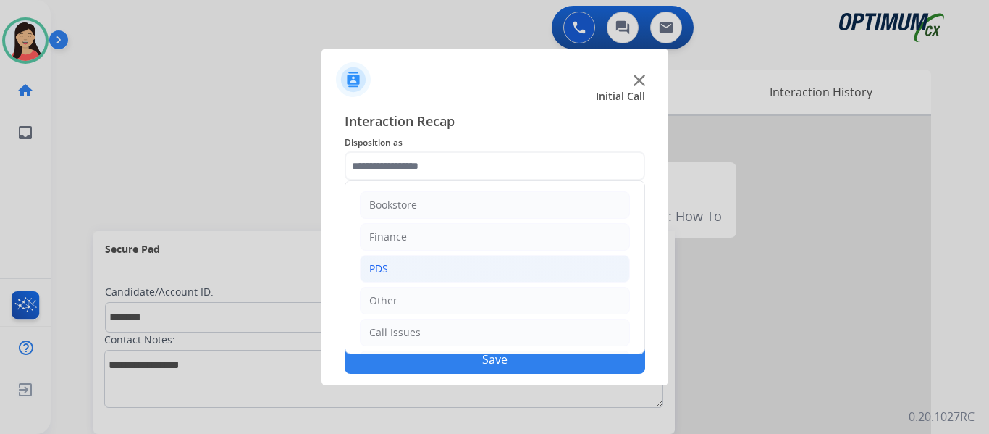
click at [427, 263] on li "PDS" at bounding box center [495, 269] width 270 height 28
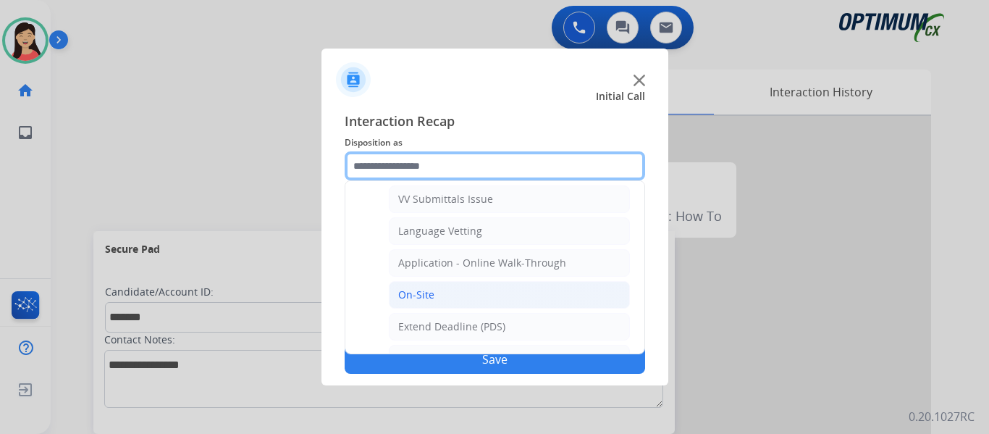
scroll to position [362, 0]
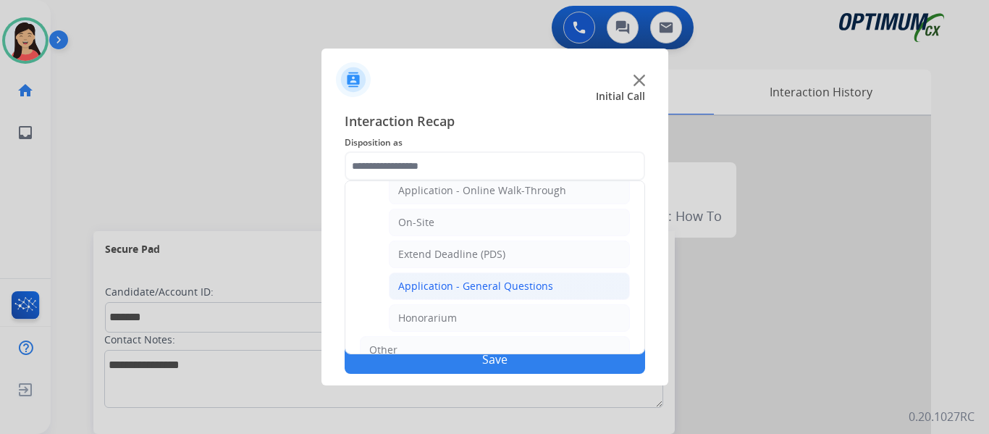
click at [523, 286] on div "Application - General Questions" at bounding box center [475, 286] width 155 height 14
type input "**********"
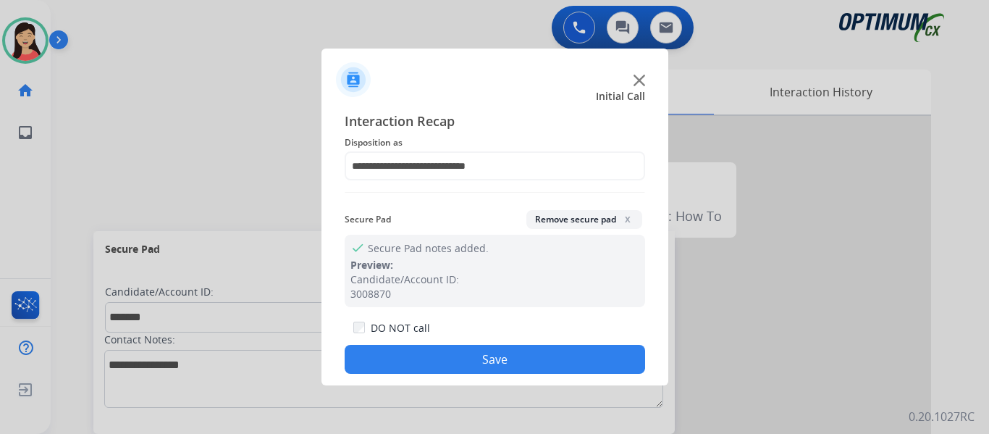
click at [534, 370] on button "Save" at bounding box center [495, 359] width 301 height 29
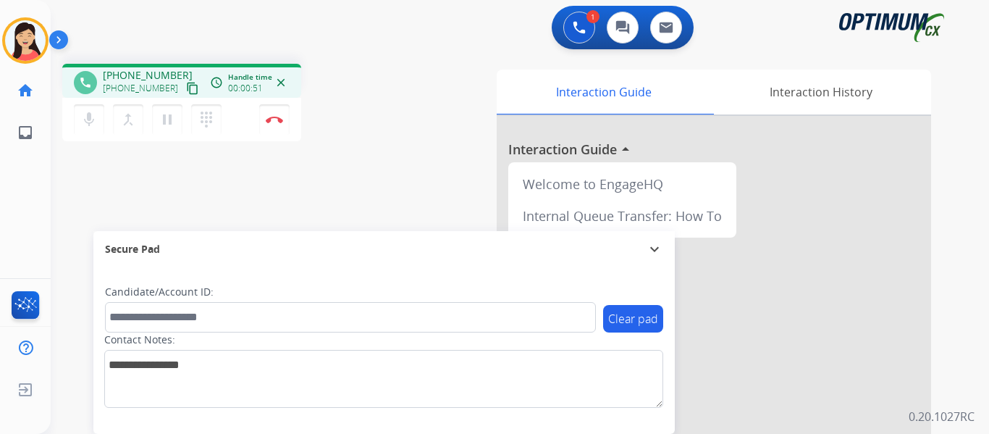
click at [186, 88] on mat-icon "content_copy" at bounding box center [192, 88] width 13 height 13
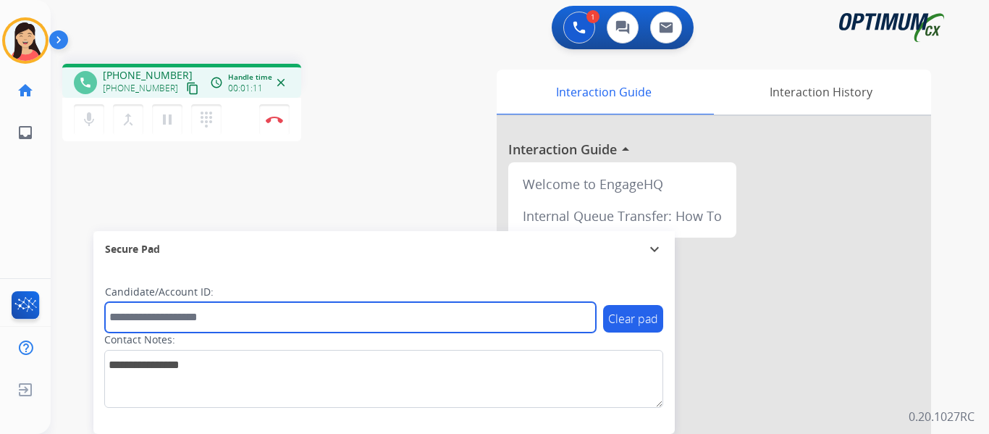
click at [420, 326] on input "text" at bounding box center [350, 317] width 491 height 30
paste input "*******"
type input "*******"
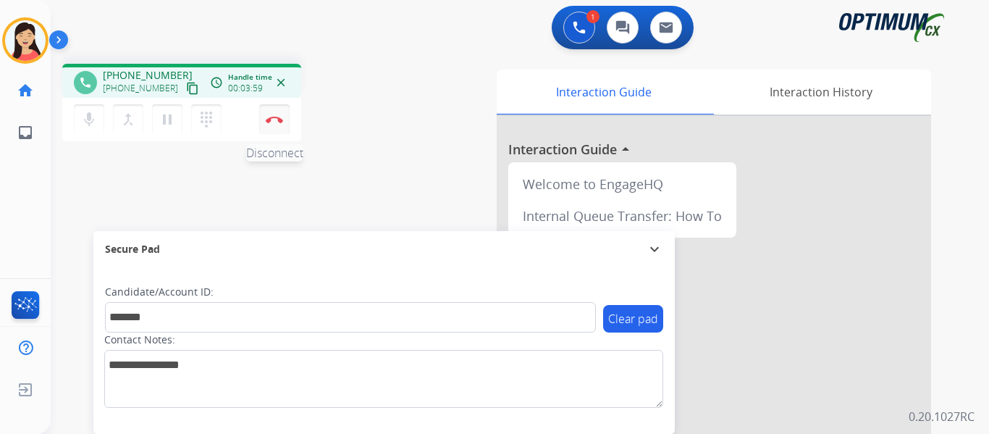
click at [277, 125] on button "Disconnect" at bounding box center [274, 119] width 30 height 30
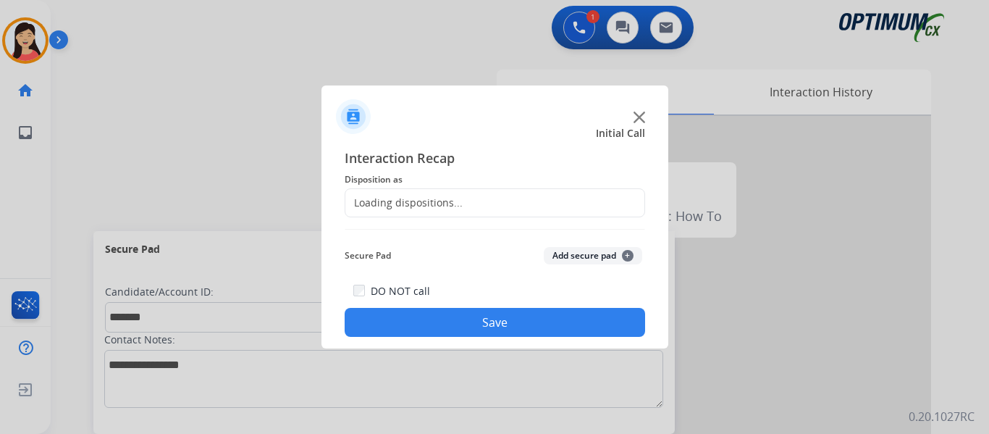
click at [579, 251] on button "Add secure pad +" at bounding box center [593, 255] width 98 height 17
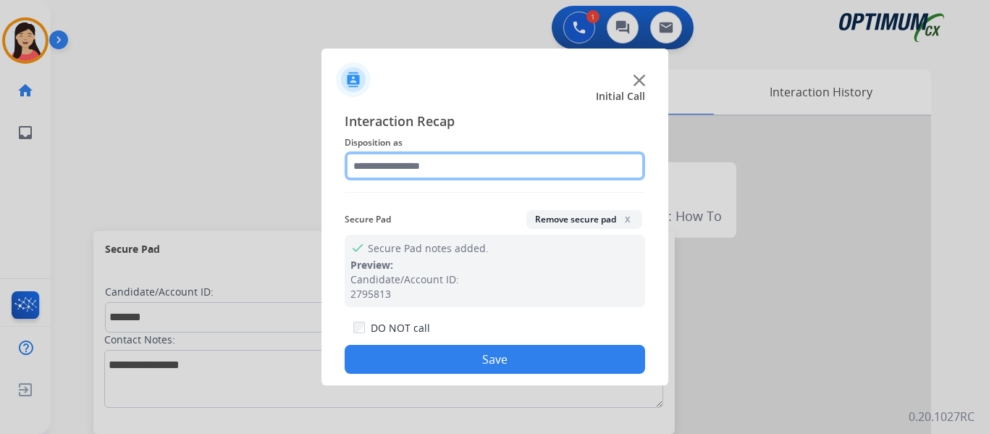
click at [487, 175] on input "text" at bounding box center [495, 165] width 301 height 29
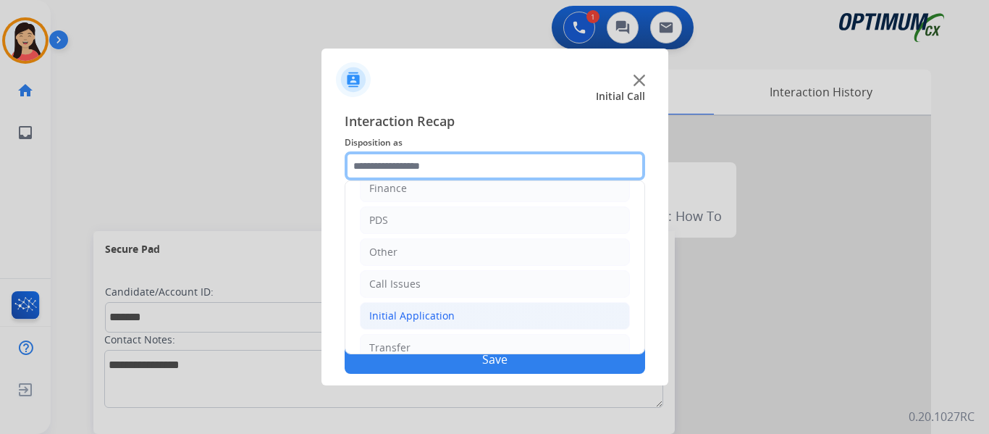
scroll to position [98, 0]
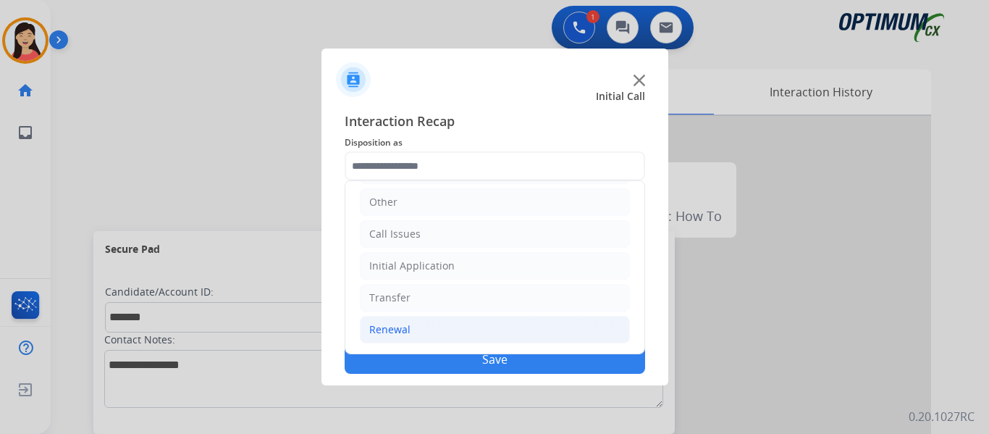
click at [394, 324] on div "Renewal" at bounding box center [389, 329] width 41 height 14
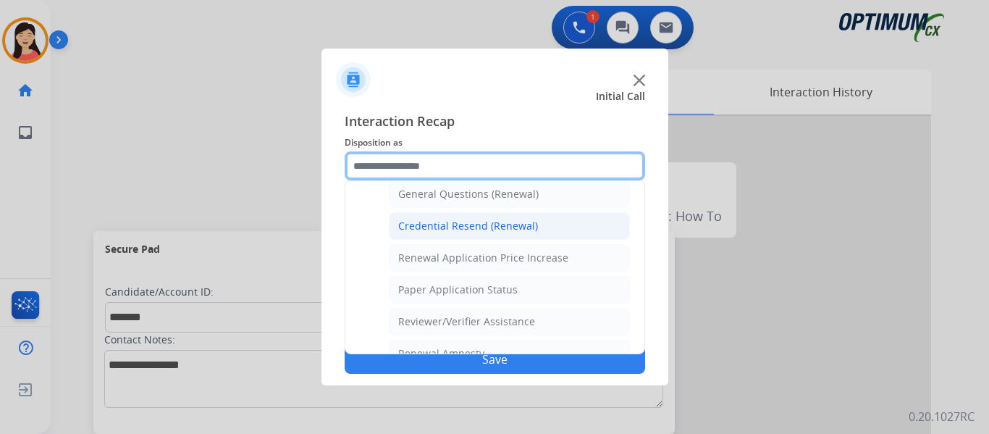
scroll to position [414, 0]
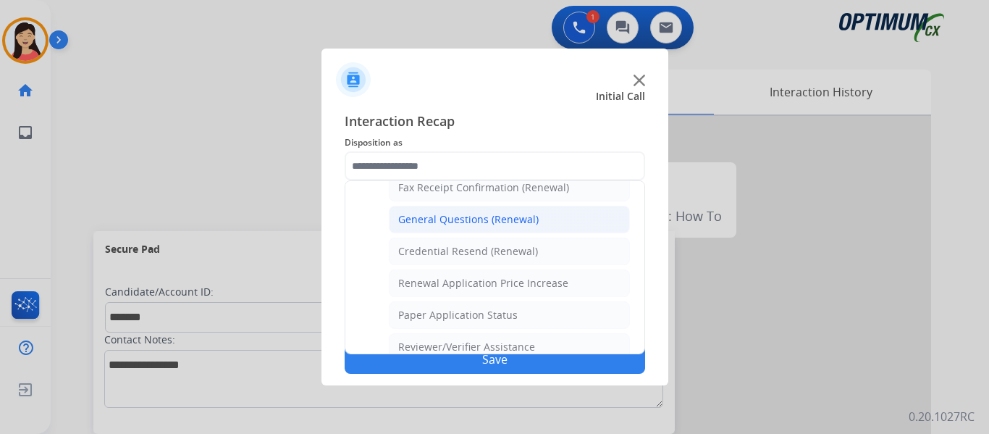
click at [474, 211] on li "General Questions (Renewal)" at bounding box center [509, 220] width 241 height 28
type input "**********"
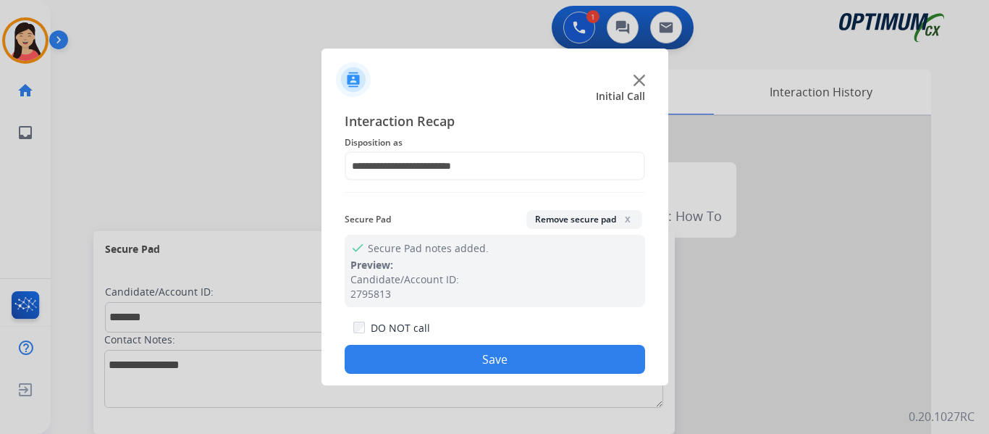
click at [542, 369] on button "Save" at bounding box center [495, 359] width 301 height 29
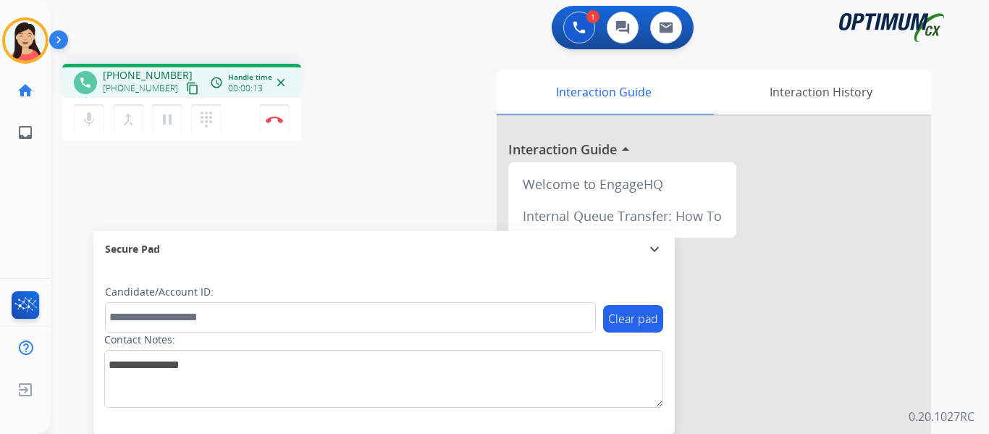
click at [186, 88] on mat-icon "content_copy" at bounding box center [192, 88] width 13 height 13
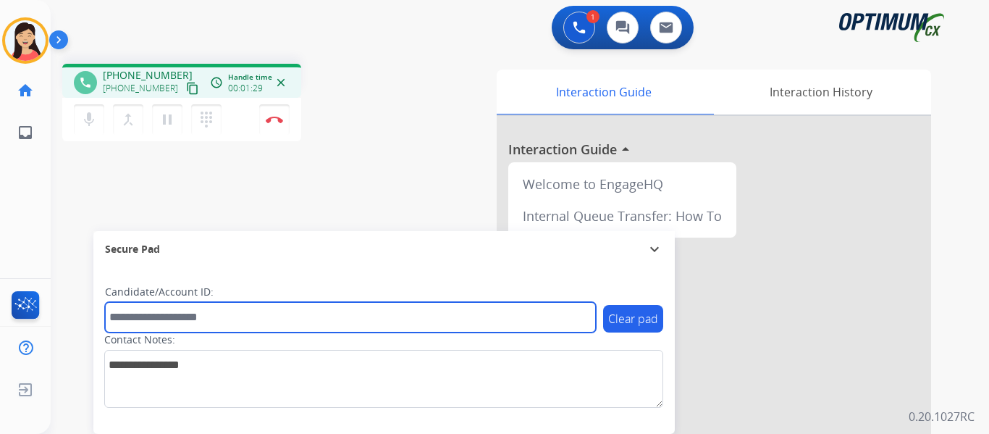
click at [298, 322] on input "text" at bounding box center [350, 317] width 491 height 30
paste input "*******"
type input "*******"
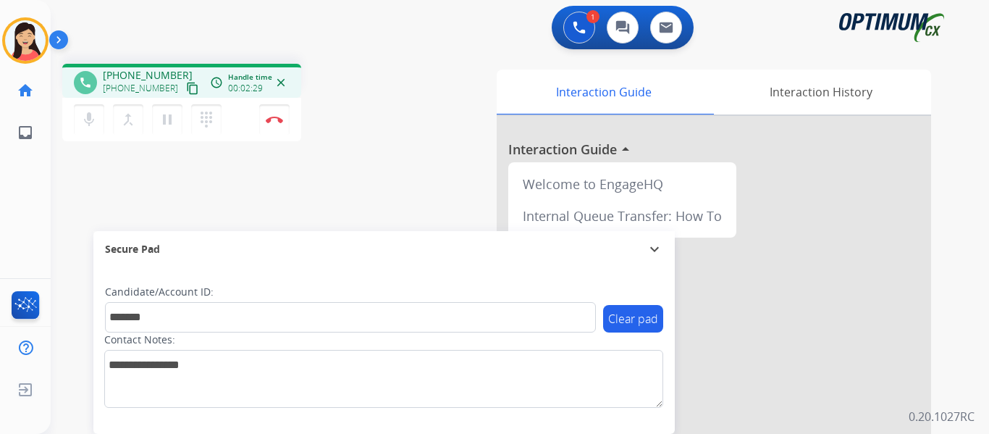
click at [186, 88] on mat-icon "content_copy" at bounding box center [192, 88] width 13 height 13
click at [186, 83] on mat-icon "content_copy" at bounding box center [192, 88] width 13 height 13
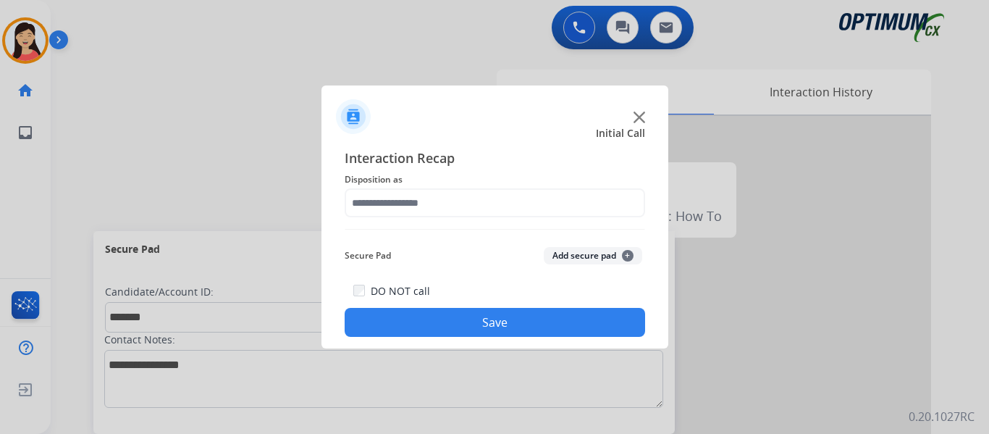
click at [565, 254] on button "Add secure pad +" at bounding box center [593, 255] width 98 height 17
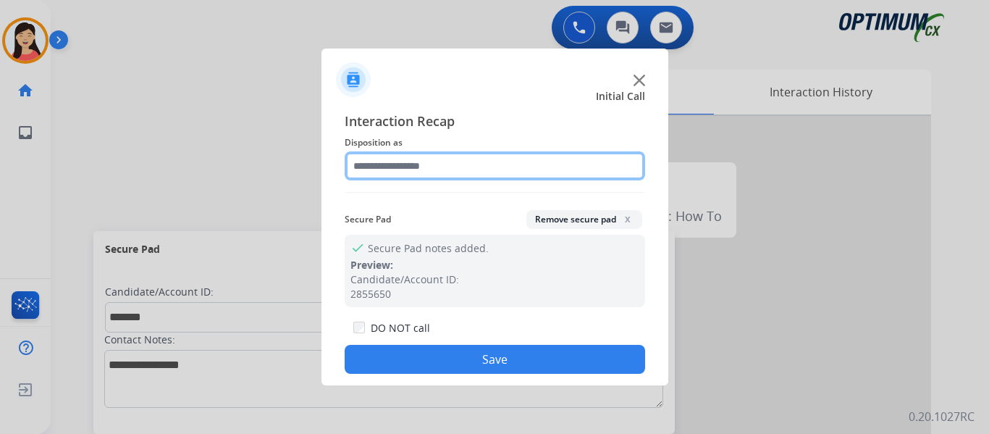
click at [424, 170] on input "text" at bounding box center [495, 165] width 301 height 29
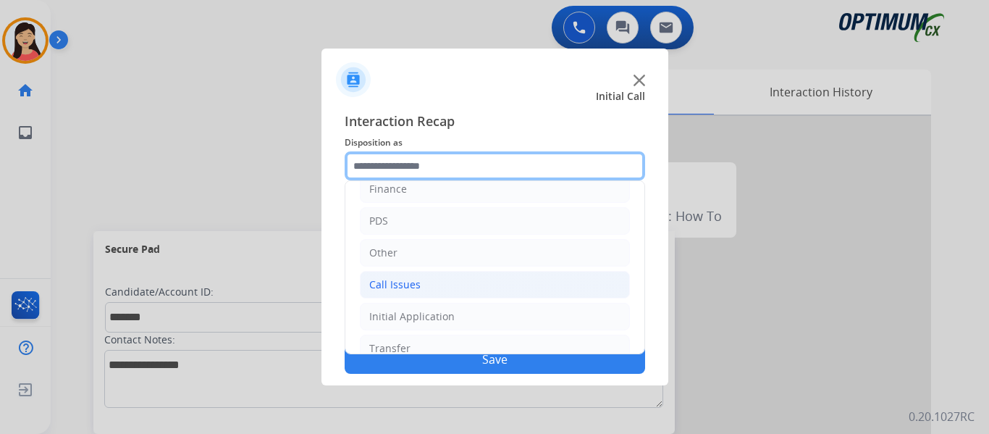
scroll to position [98, 0]
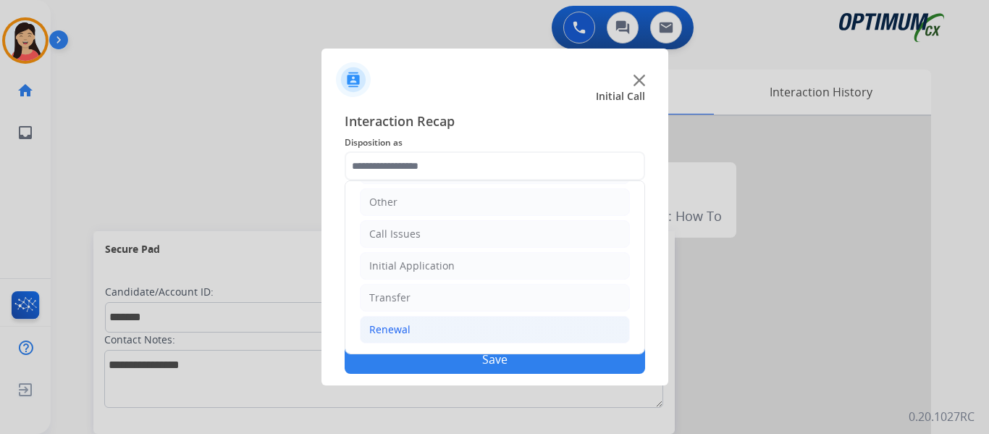
click at [385, 330] on div "Renewal" at bounding box center [389, 329] width 41 height 14
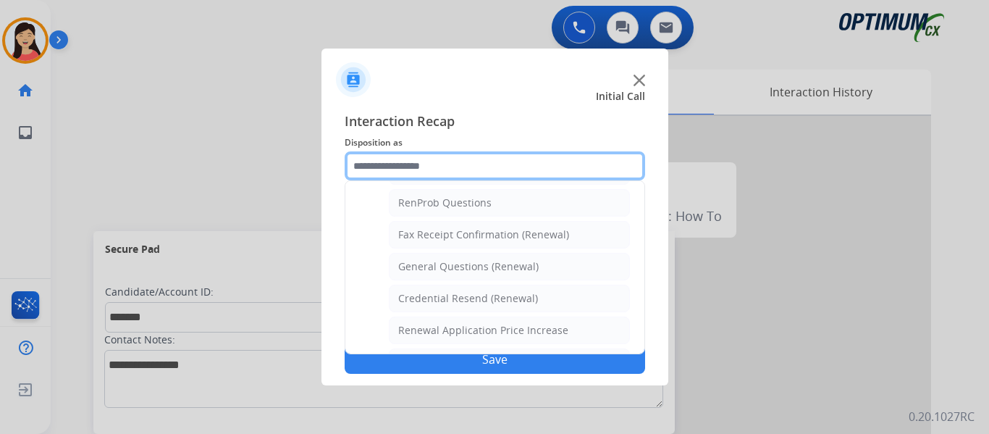
scroll to position [342, 0]
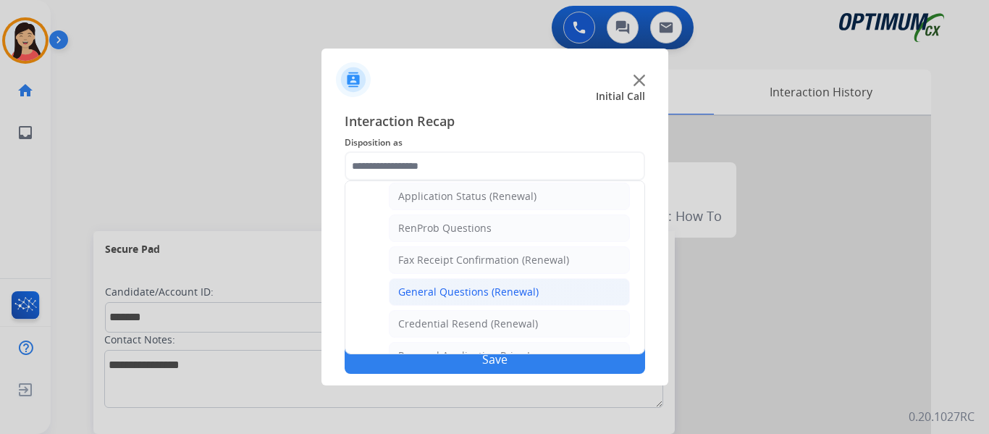
click at [516, 290] on div "General Questions (Renewal)" at bounding box center [468, 292] width 140 height 14
type input "**********"
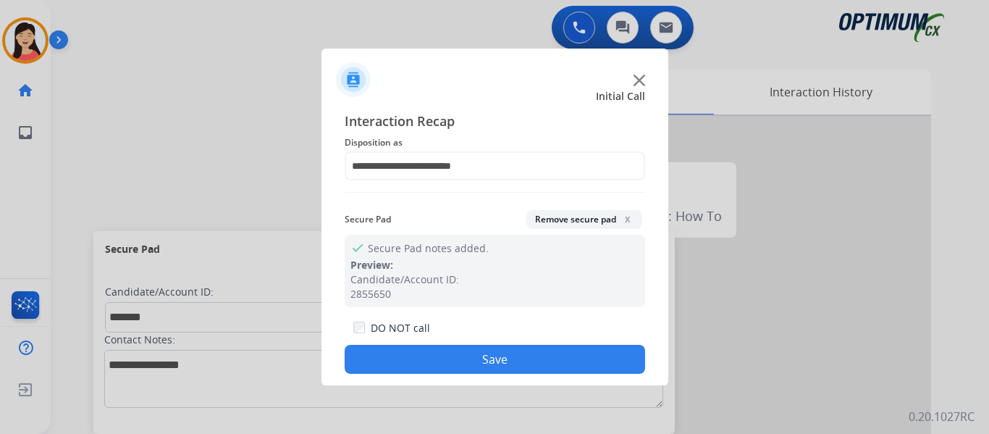
click at [553, 351] on button "Save" at bounding box center [495, 359] width 301 height 29
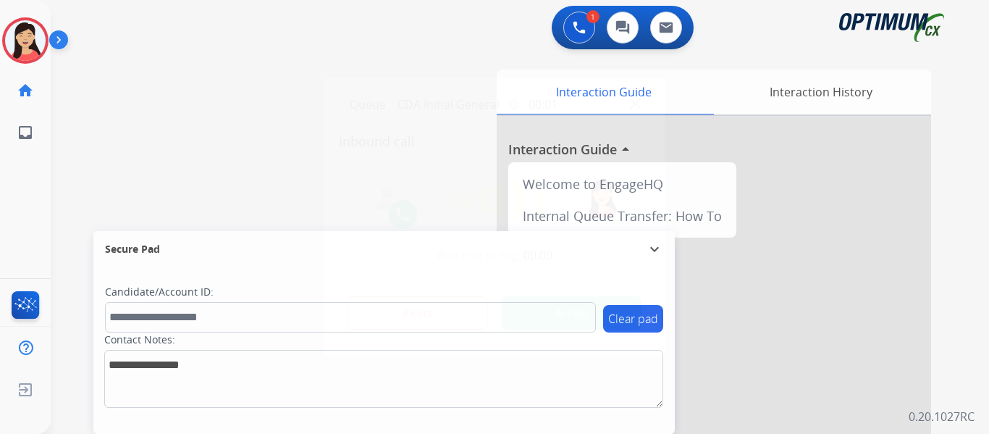
click at [86, 144] on div at bounding box center [494, 217] width 989 height 434
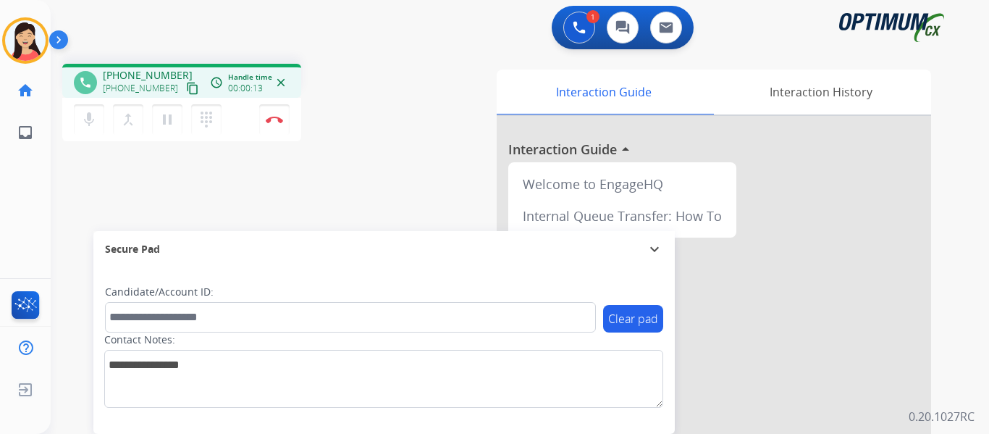
click at [186, 88] on mat-icon "content_copy" at bounding box center [192, 88] width 13 height 13
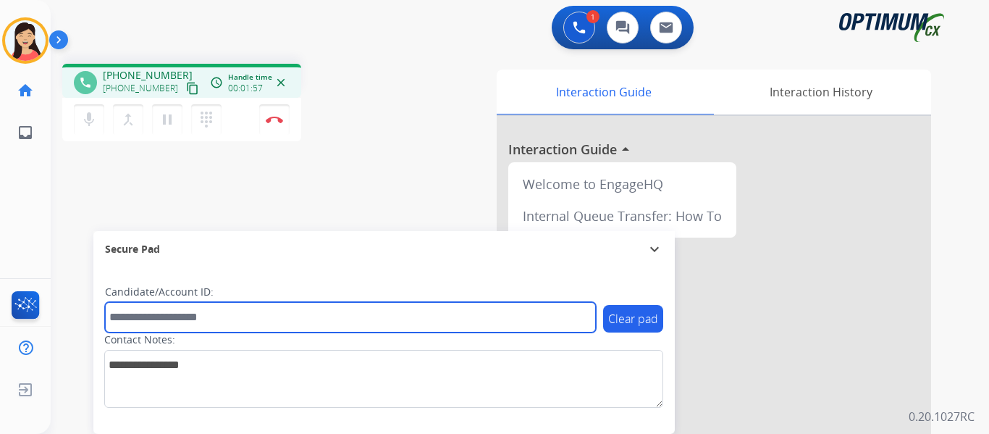
click at [286, 317] on input "text" at bounding box center [350, 317] width 491 height 30
paste input "*******"
type input "*******"
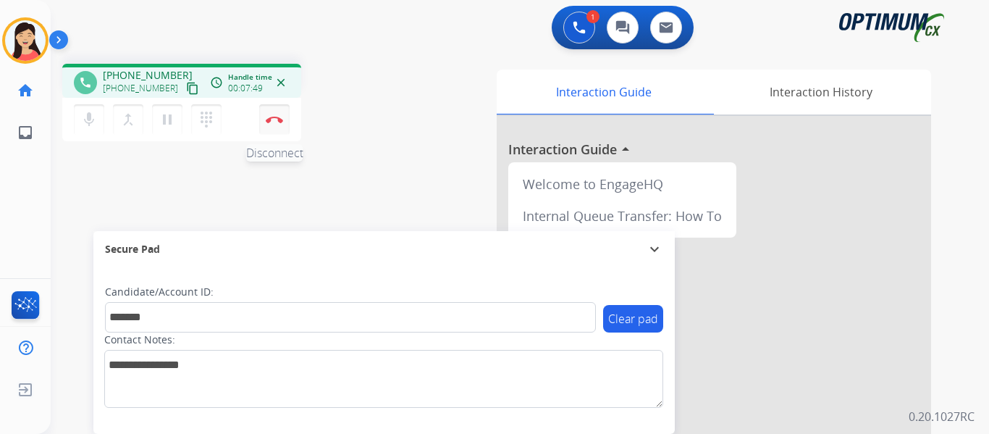
click at [273, 119] on img at bounding box center [274, 119] width 17 height 7
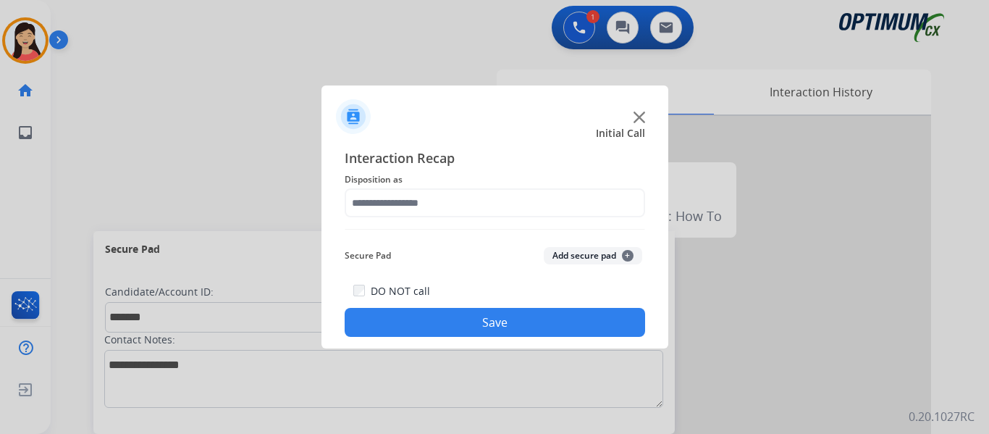
click at [591, 251] on button "Add secure pad +" at bounding box center [593, 255] width 98 height 17
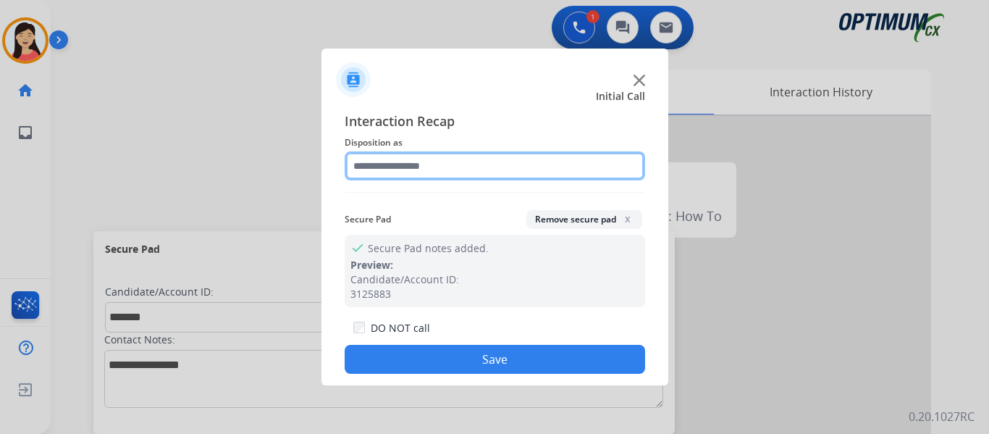
click at [466, 169] on input "text" at bounding box center [495, 165] width 301 height 29
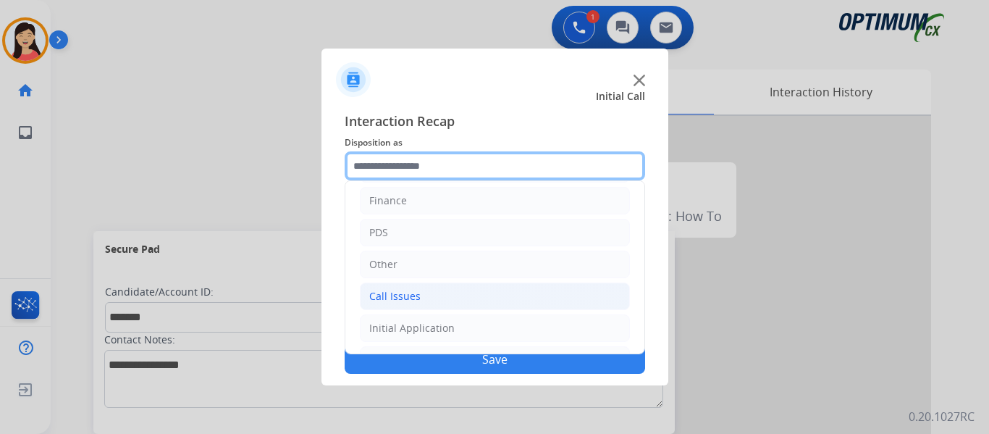
scroll to position [98, 0]
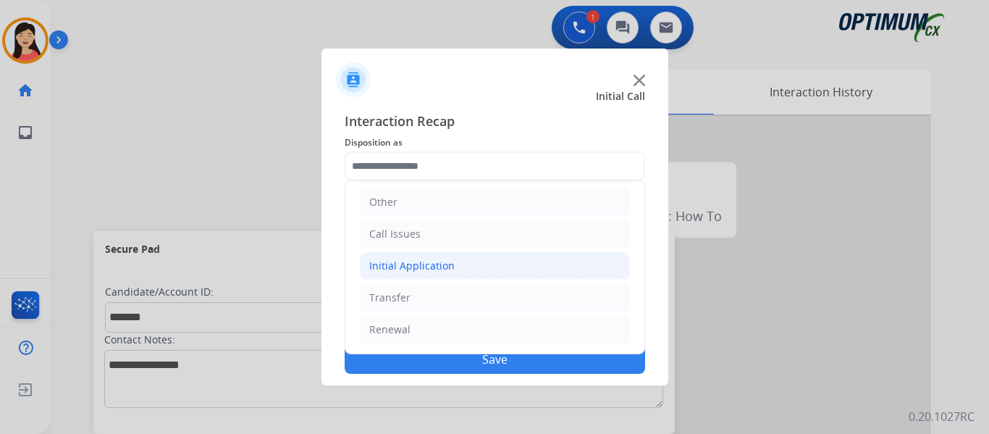
click at [432, 267] on div "Initial Application" at bounding box center [411, 266] width 85 height 14
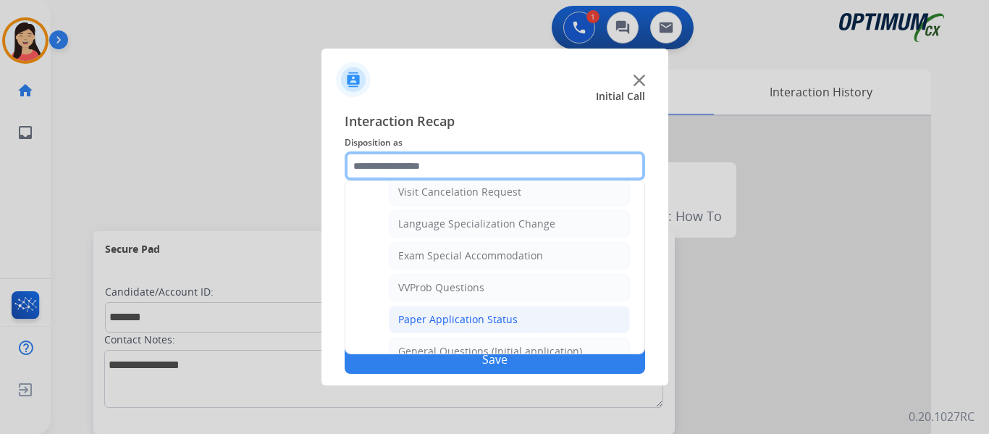
scroll to position [750, 0]
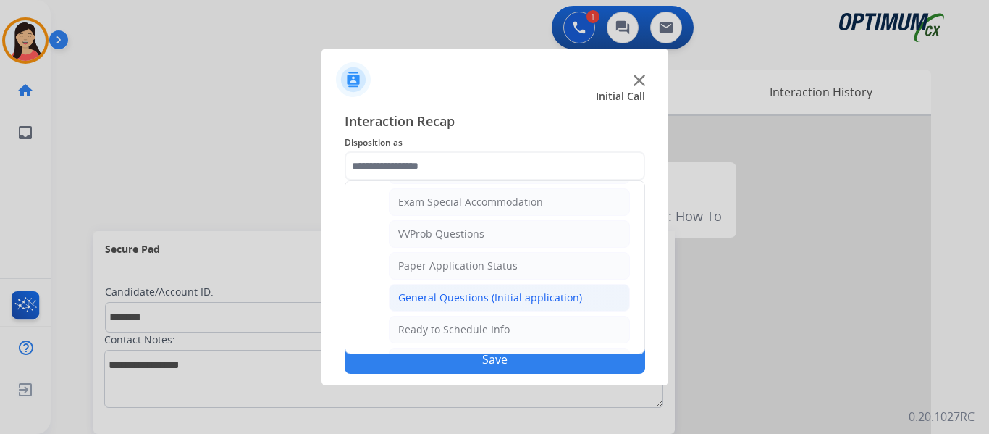
click at [461, 291] on div "General Questions (Initial application)" at bounding box center [490, 297] width 184 height 14
type input "**********"
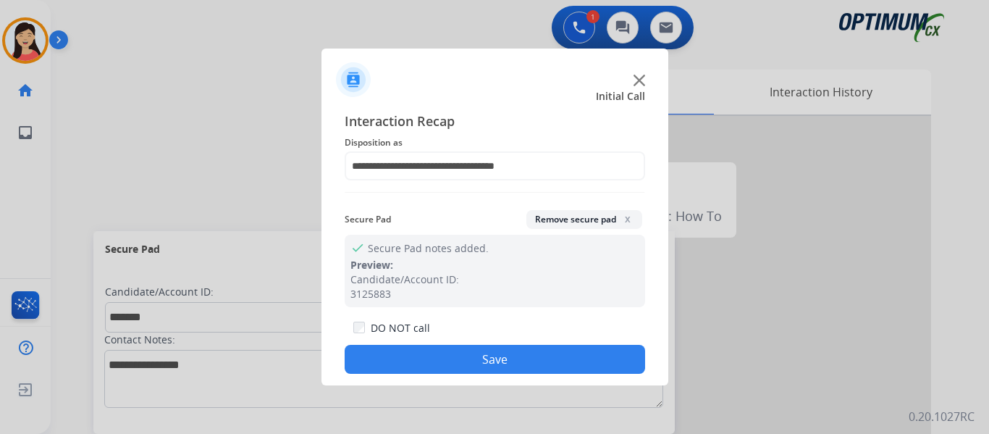
click at [564, 348] on button "Save" at bounding box center [495, 359] width 301 height 29
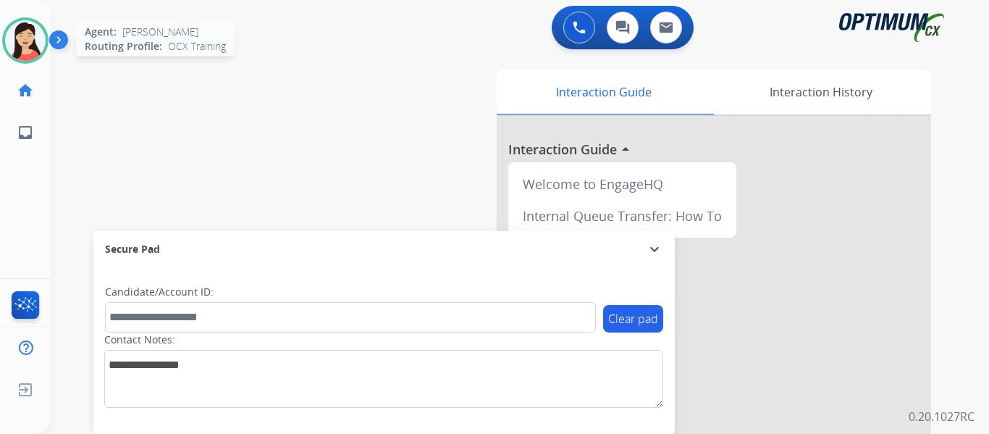
click at [33, 44] on img at bounding box center [25, 40] width 41 height 41
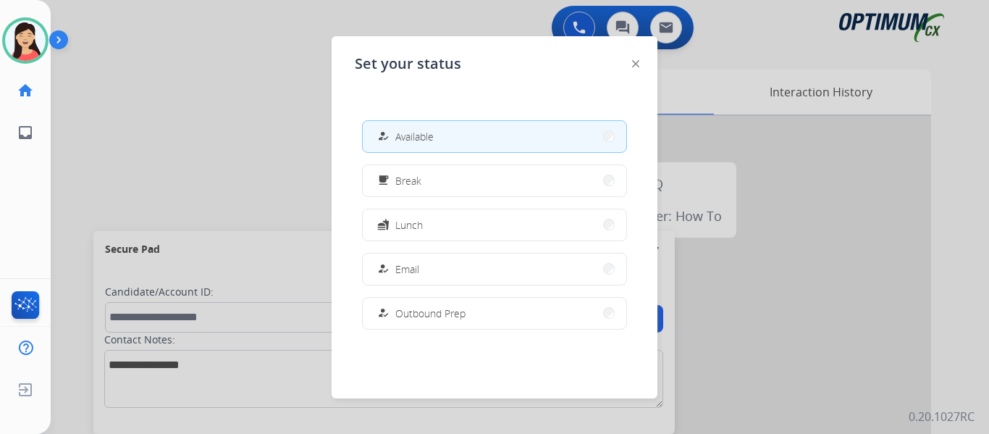
click at [170, 119] on div at bounding box center [494, 217] width 989 height 434
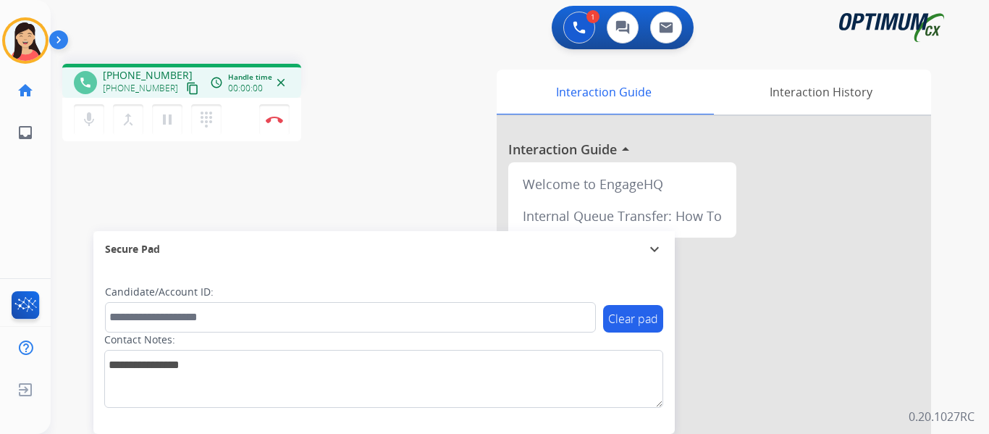
drag, startPoint x: 180, startPoint y: 84, endPoint x: 250, endPoint y: 97, distance: 71.4
click at [186, 84] on mat-icon "content_copy" at bounding box center [192, 88] width 13 height 13
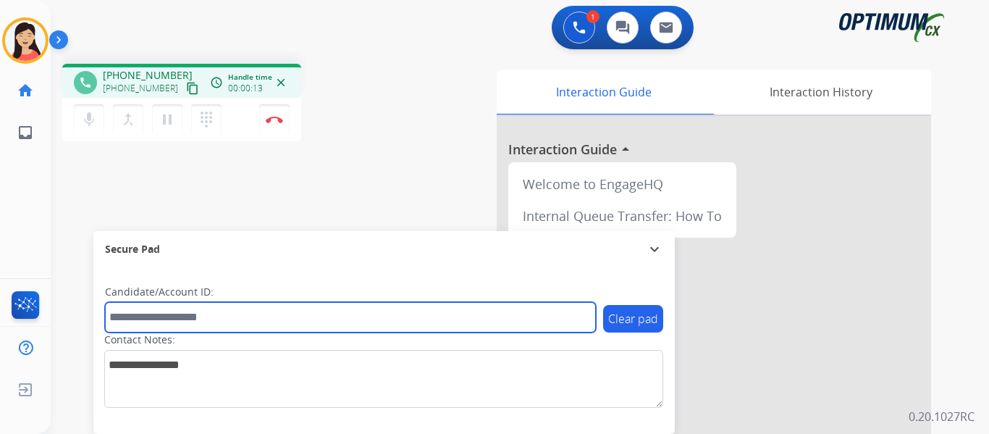
click at [534, 326] on input "text" at bounding box center [350, 317] width 491 height 30
paste input "*******"
type input "*******"
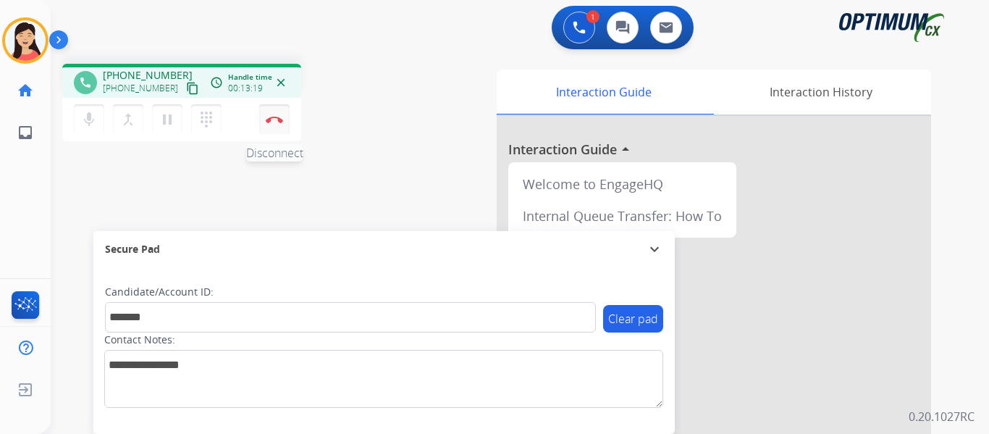
click at [268, 116] on img at bounding box center [274, 119] width 17 height 7
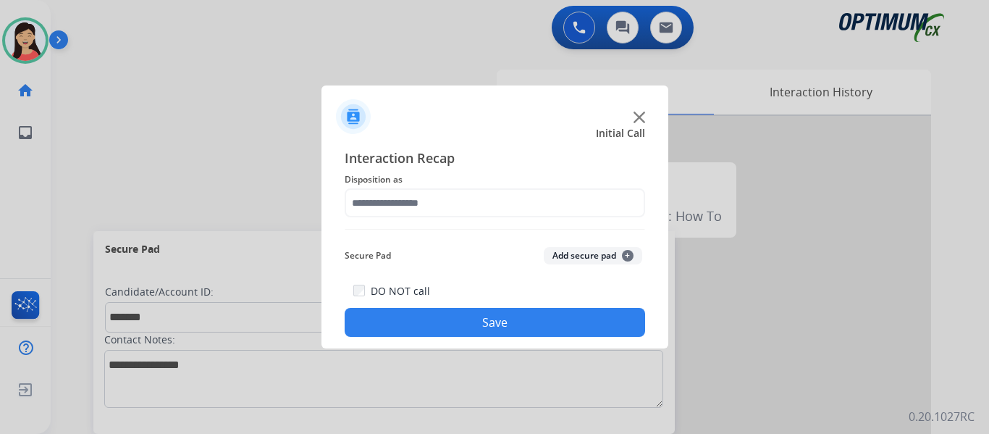
click at [553, 261] on button "Add secure pad +" at bounding box center [593, 255] width 98 height 17
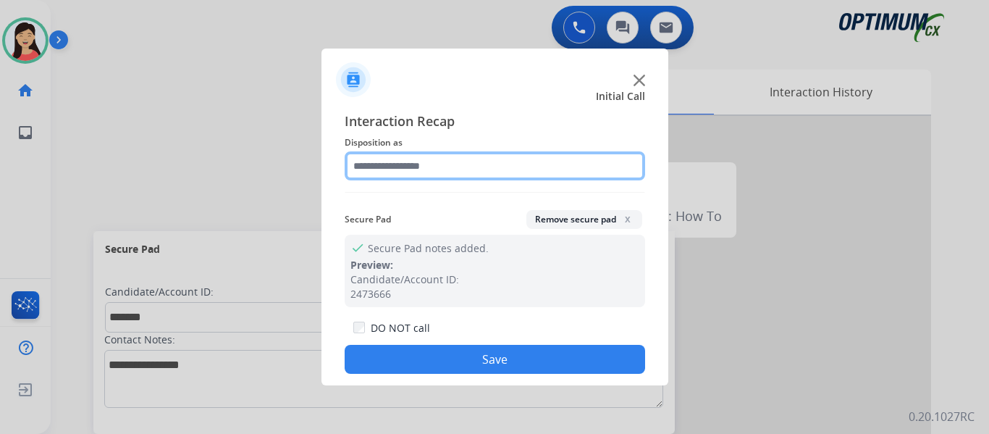
click at [445, 170] on input "text" at bounding box center [495, 165] width 301 height 29
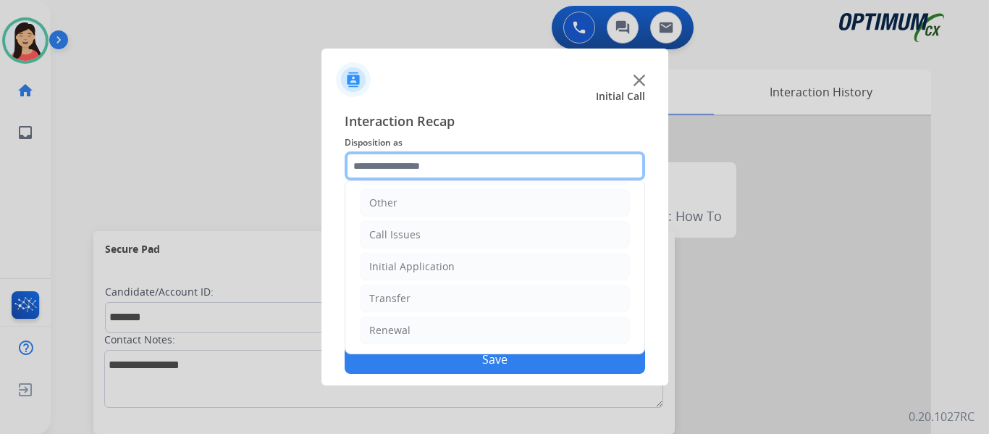
scroll to position [98, 0]
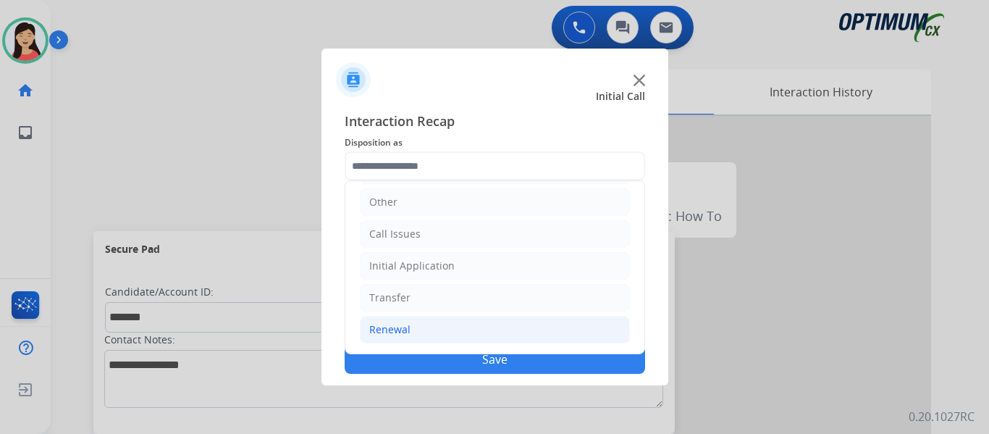
click at [416, 329] on li "Renewal" at bounding box center [495, 330] width 270 height 28
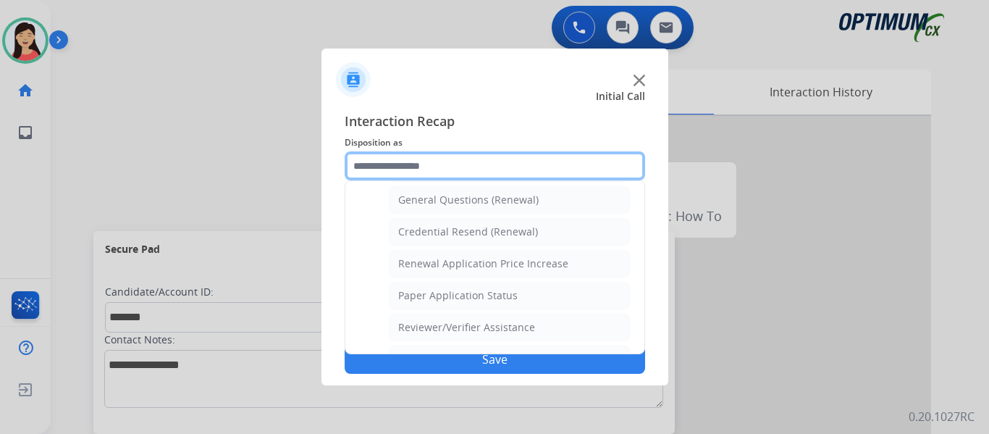
scroll to position [559, 0]
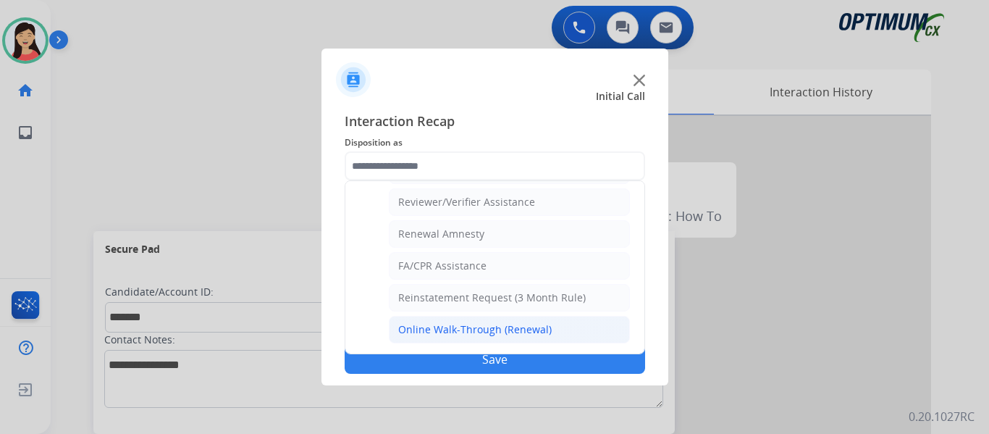
click at [457, 323] on div "Online Walk-Through (Renewal)" at bounding box center [475, 329] width 154 height 14
type input "**********"
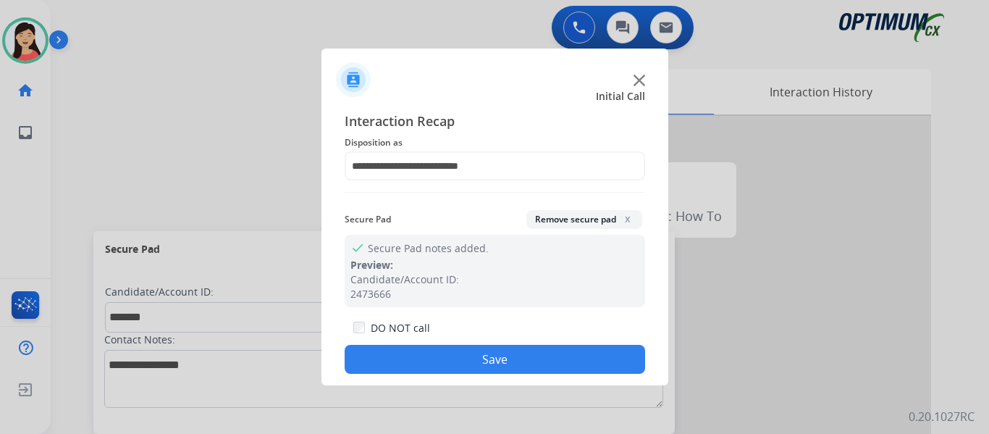
click at [485, 348] on button "Save" at bounding box center [495, 359] width 301 height 29
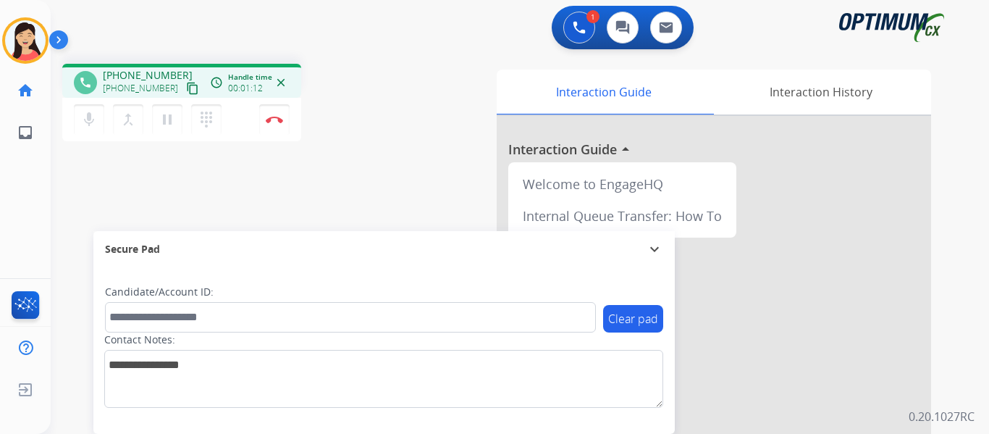
click at [186, 89] on mat-icon "content_copy" at bounding box center [192, 88] width 13 height 13
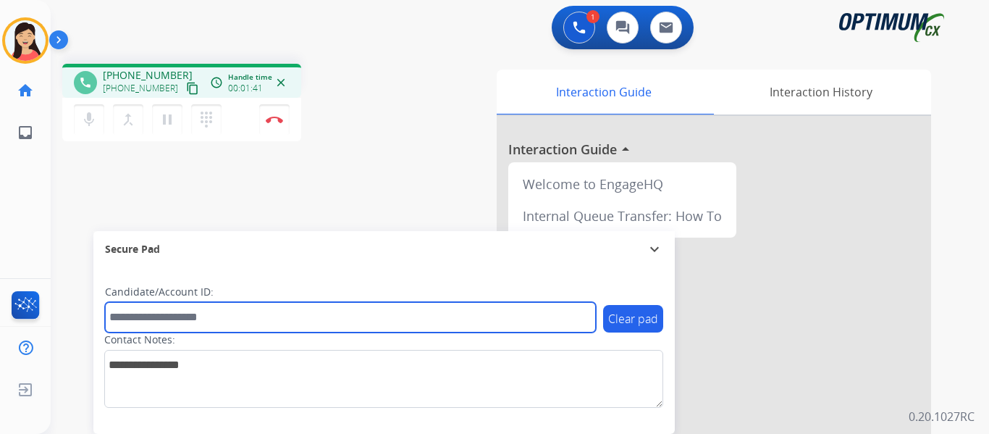
click at [310, 314] on input "text" at bounding box center [350, 317] width 491 height 30
paste input "*******"
type input "*******"
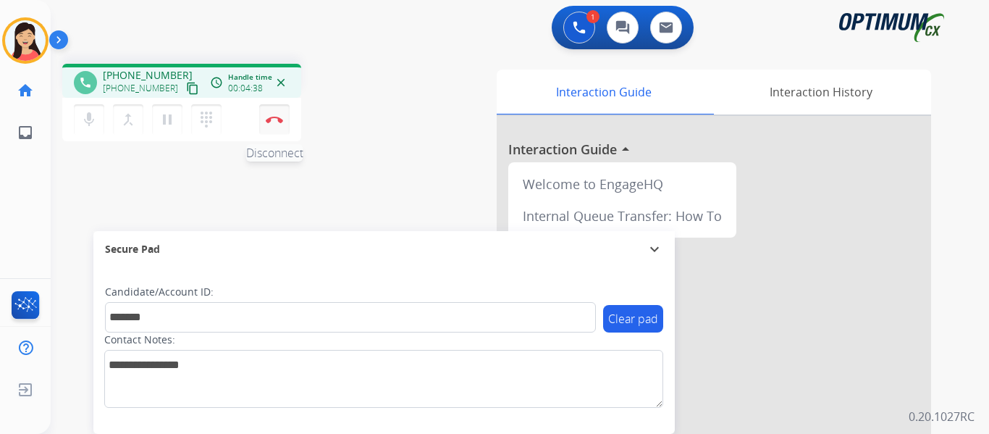
click at [274, 122] on img at bounding box center [274, 119] width 17 height 7
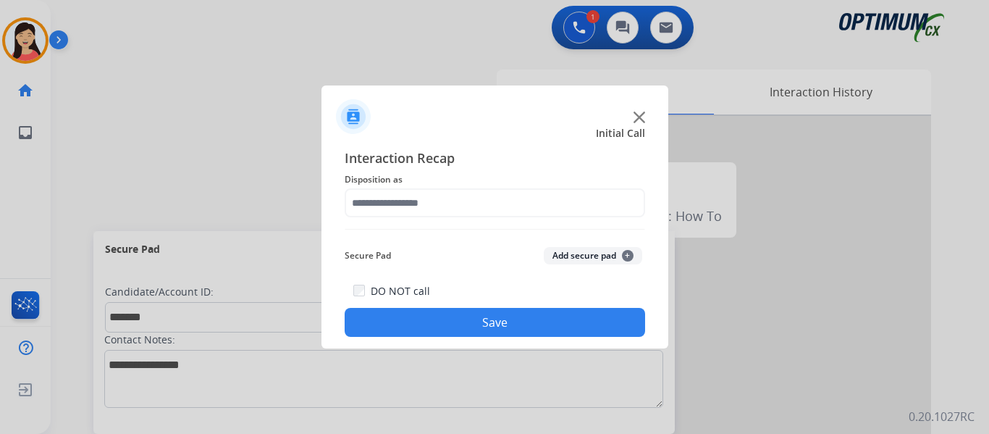
click at [557, 261] on button "Add secure pad +" at bounding box center [593, 255] width 98 height 17
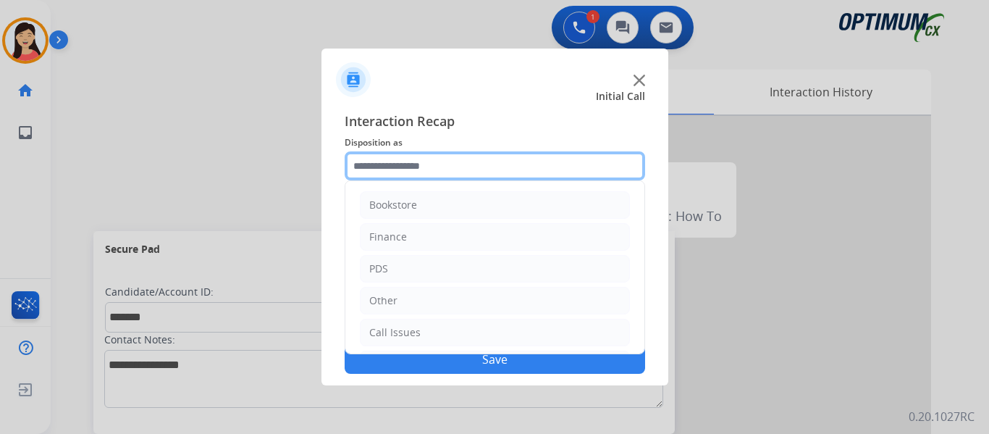
click at [477, 174] on input "text" at bounding box center [495, 165] width 301 height 29
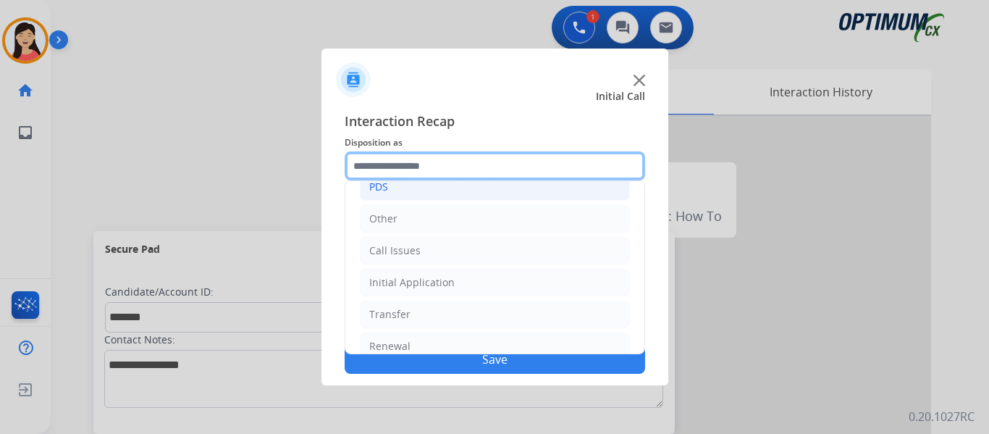
scroll to position [98, 0]
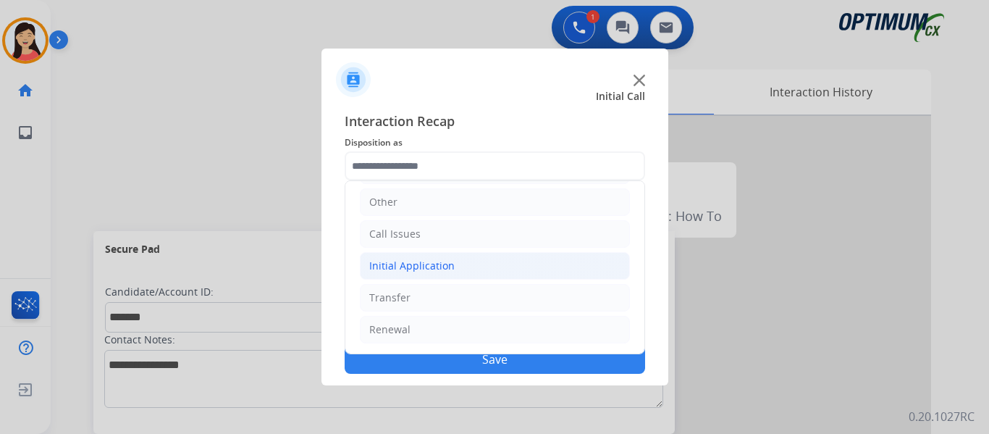
click at [418, 272] on div "Initial Application" at bounding box center [411, 266] width 85 height 14
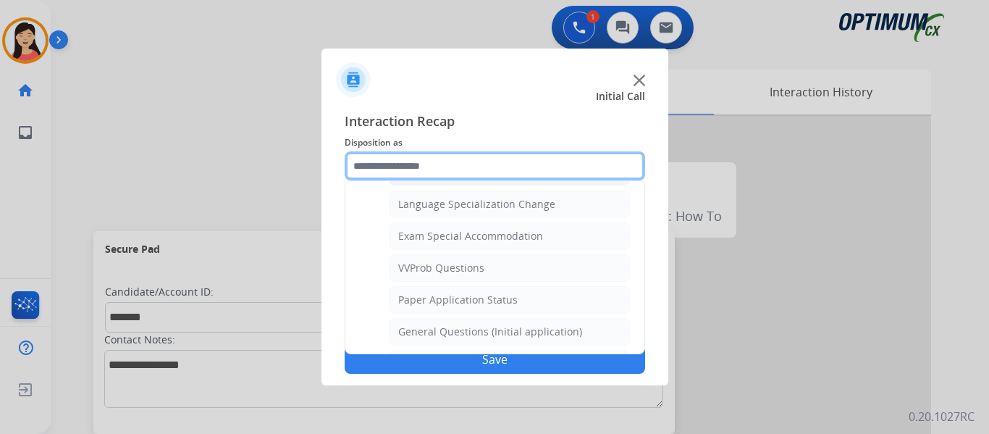
scroll to position [750, 0]
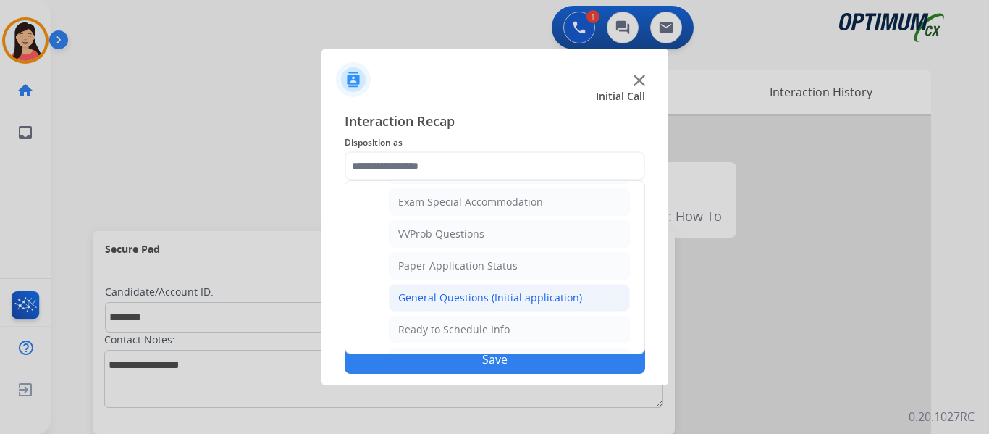
click at [484, 305] on div "General Questions (Initial application)" at bounding box center [490, 297] width 184 height 14
type input "**********"
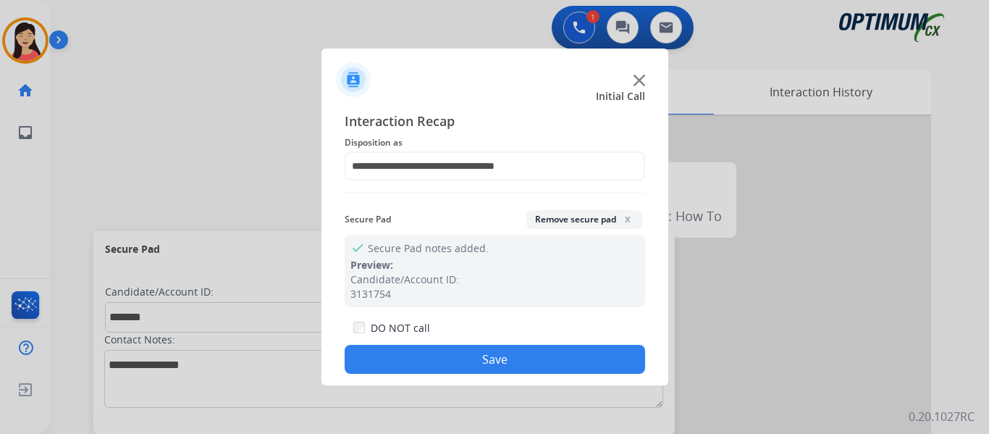
click at [503, 348] on button "Save" at bounding box center [495, 359] width 301 height 29
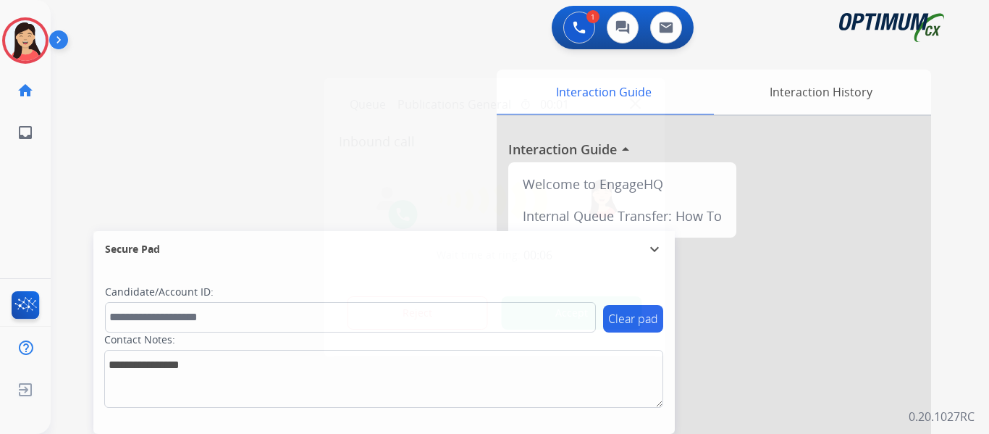
click at [90, 190] on div at bounding box center [494, 217] width 989 height 434
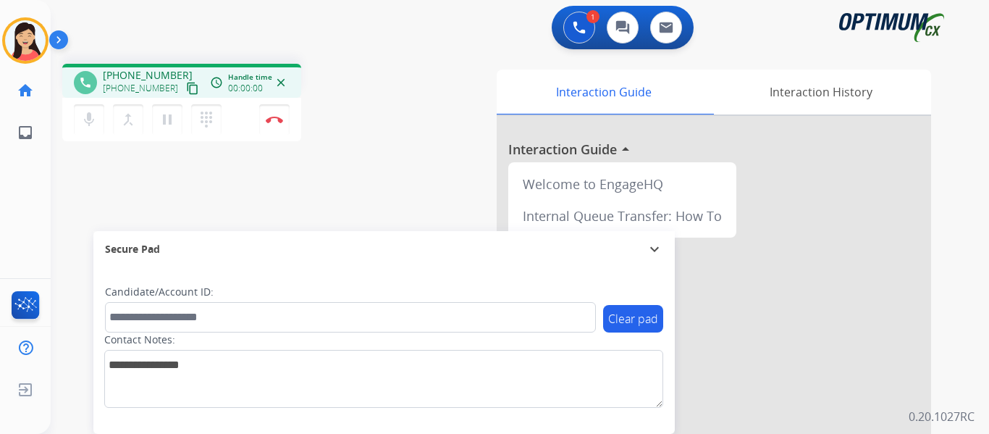
click at [186, 91] on mat-icon "content_copy" at bounding box center [192, 88] width 13 height 13
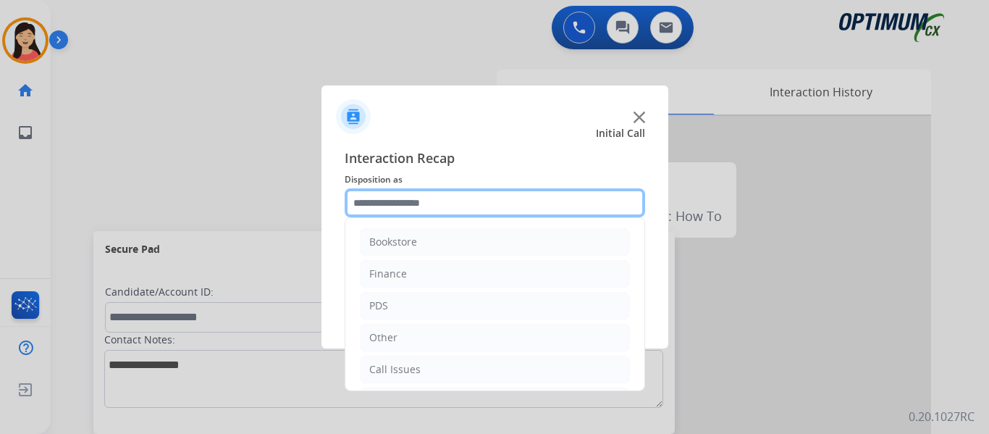
click at [446, 198] on input "text" at bounding box center [495, 202] width 301 height 29
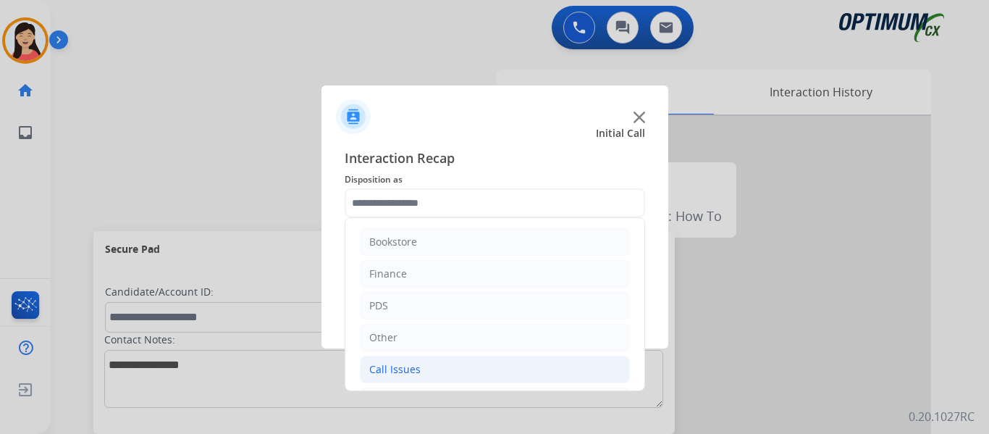
click at [383, 357] on li "Call Issues" at bounding box center [495, 370] width 270 height 28
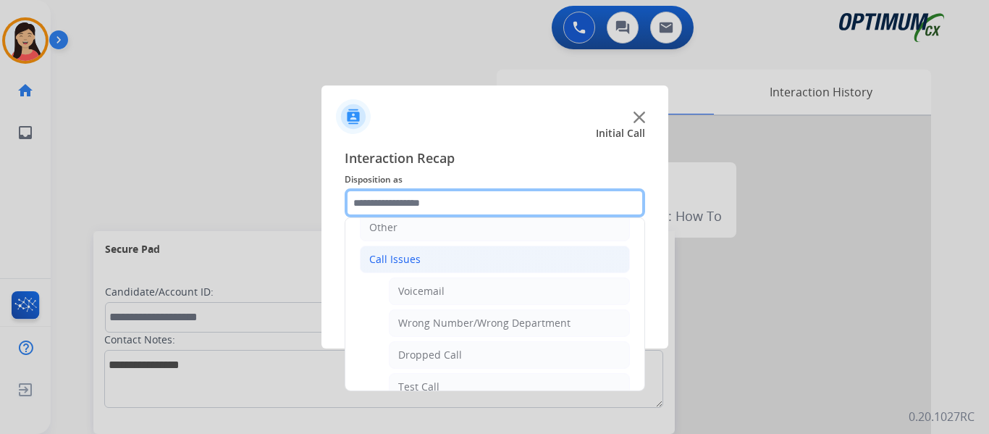
scroll to position [145, 0]
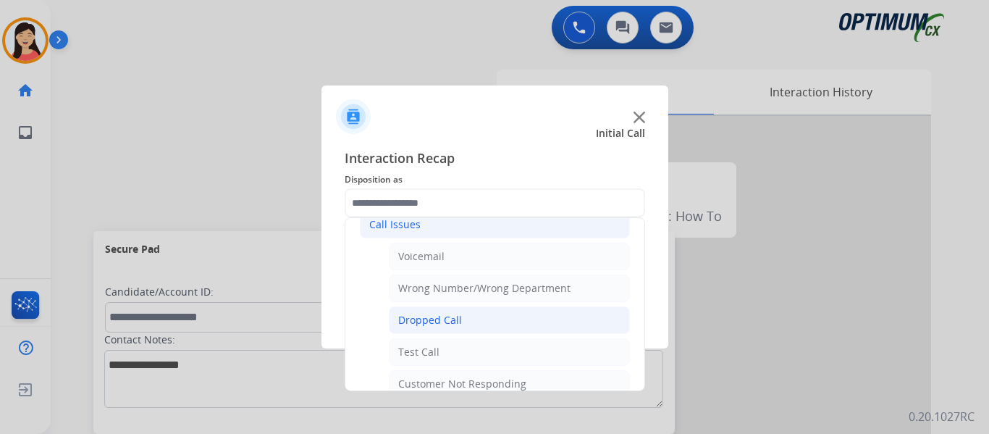
click at [467, 316] on li "Dropped Call" at bounding box center [509, 320] width 241 height 28
type input "**********"
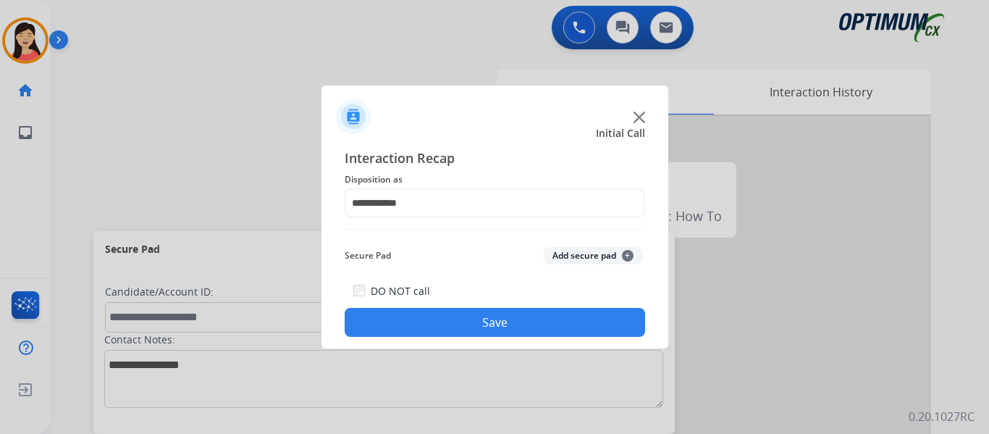
click at [544, 318] on button "Save" at bounding box center [495, 322] width 301 height 29
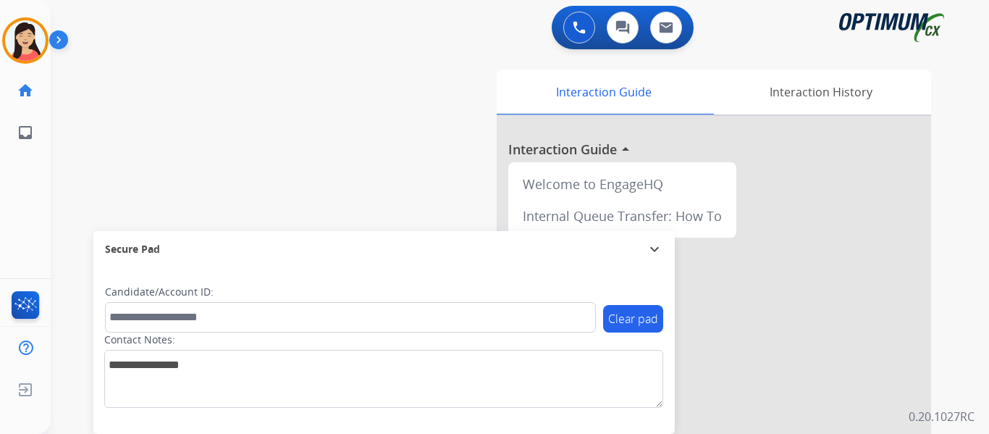
click at [131, 167] on div "swap_horiz Break voice bridge close_fullscreen Connect 3-Way Call merge_type Se…" at bounding box center [503, 354] width 904 height 604
click at [31, 40] on img at bounding box center [25, 40] width 41 height 41
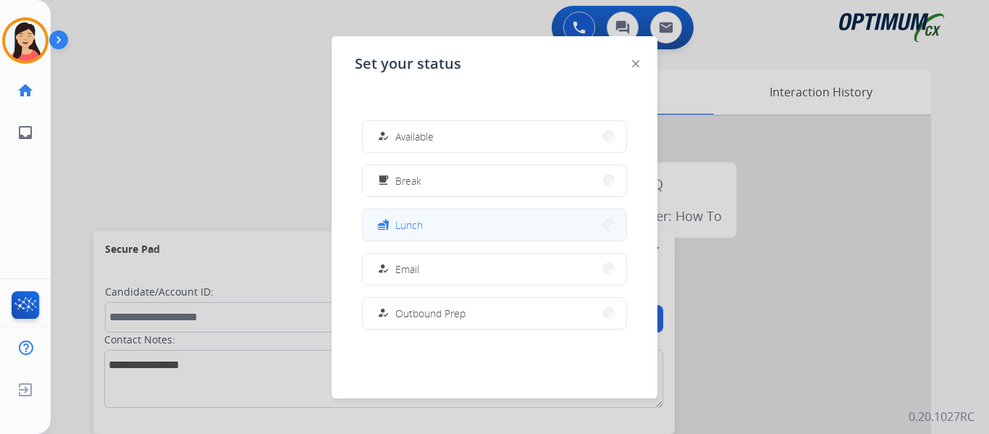
click at [424, 223] on button "fastfood Lunch" at bounding box center [495, 224] width 264 height 31
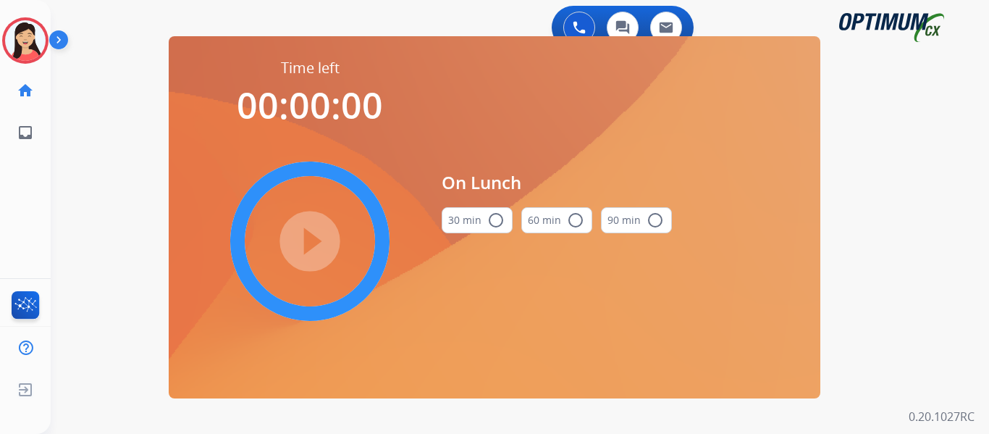
click at [457, 224] on button "30 min radio_button_unchecked" at bounding box center [477, 220] width 71 height 26
click at [309, 240] on mat-icon "play_circle_filled" at bounding box center [309, 240] width 17 height 17
